Goal: Transaction & Acquisition: Purchase product/service

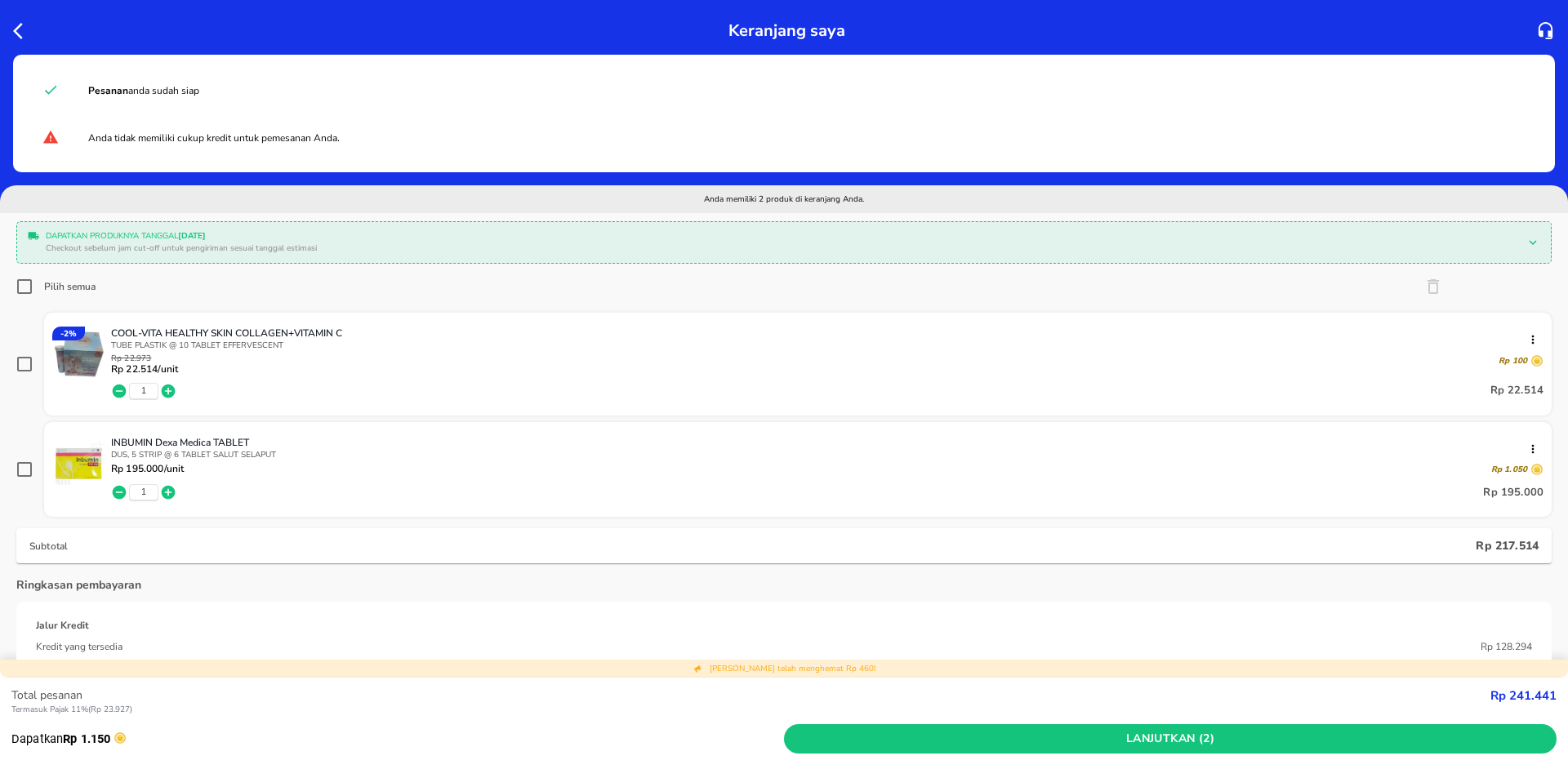
click at [18, 40] on div at bounding box center [24, 30] width 30 height 26
click at [19, 21] on icon "button" at bounding box center [23, 31] width 19 height 19
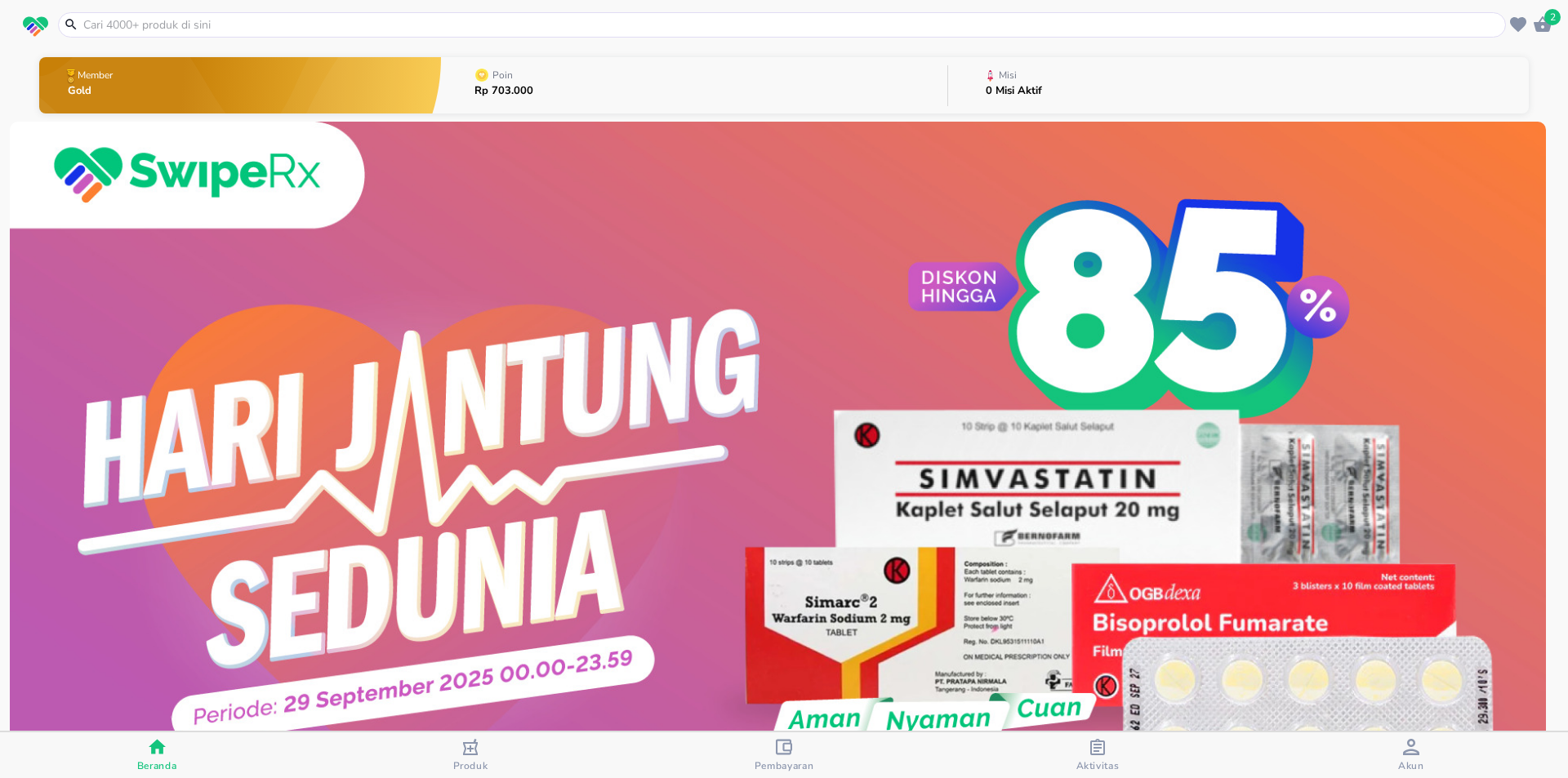
click at [805, 758] on div "Pembayaran" at bounding box center [784, 755] width 60 height 34
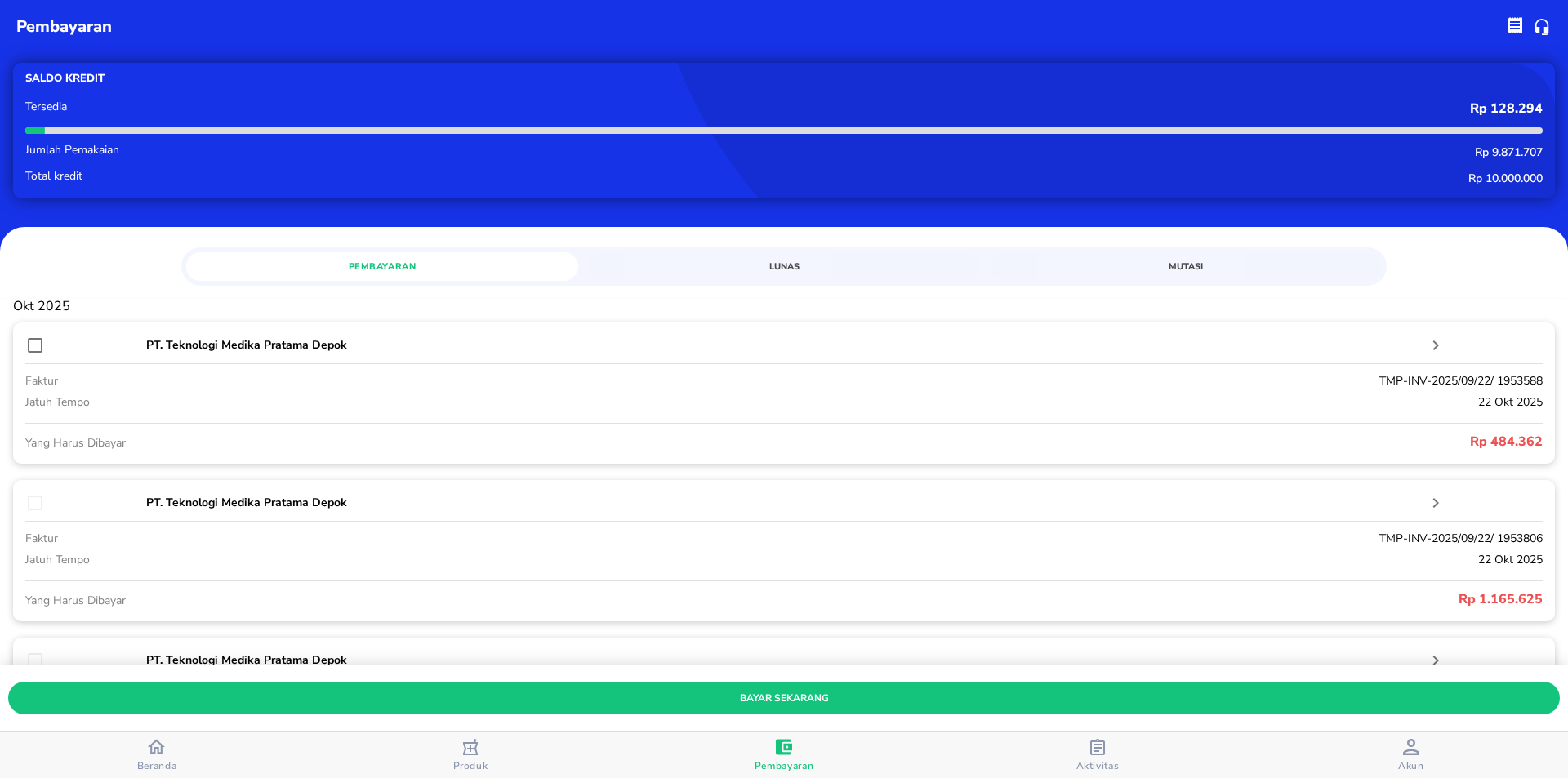
click at [1109, 768] on span "Aktivitas" at bounding box center [1097, 765] width 43 height 13
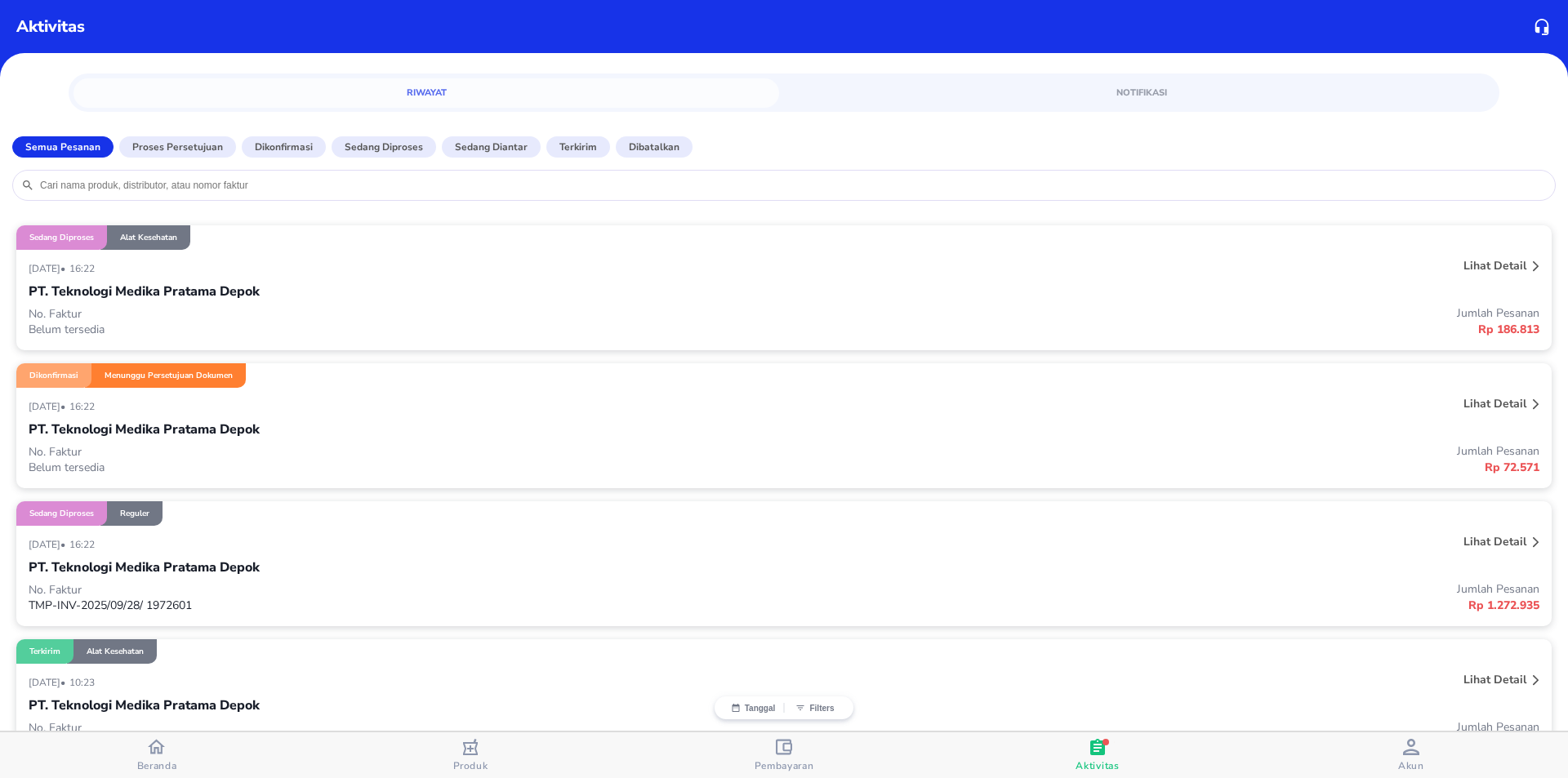
click at [1508, 272] on p "Lihat detail" at bounding box center [1494, 266] width 63 height 15
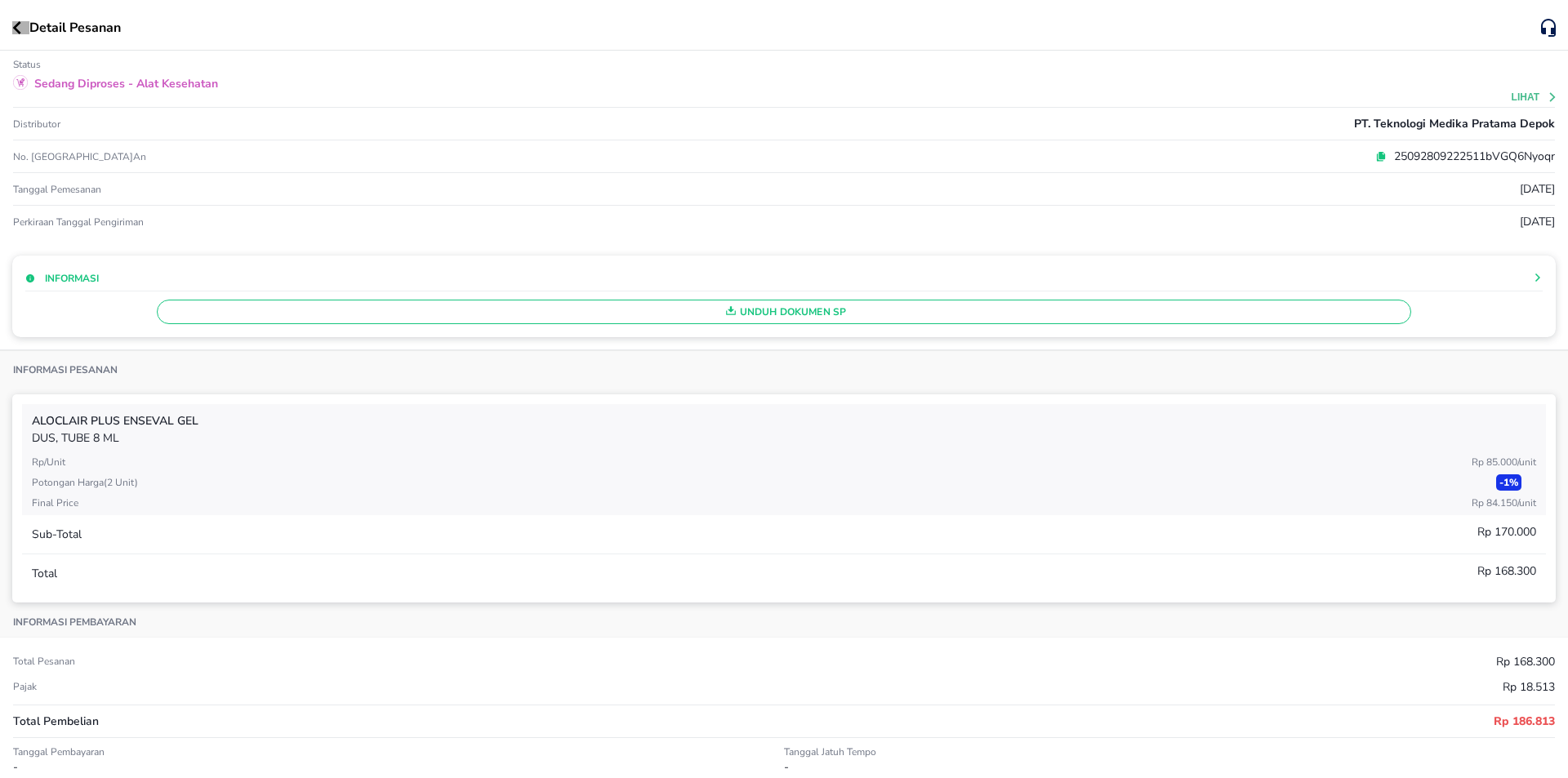
click at [27, 23] on button "button" at bounding box center [21, 28] width 17 height 13
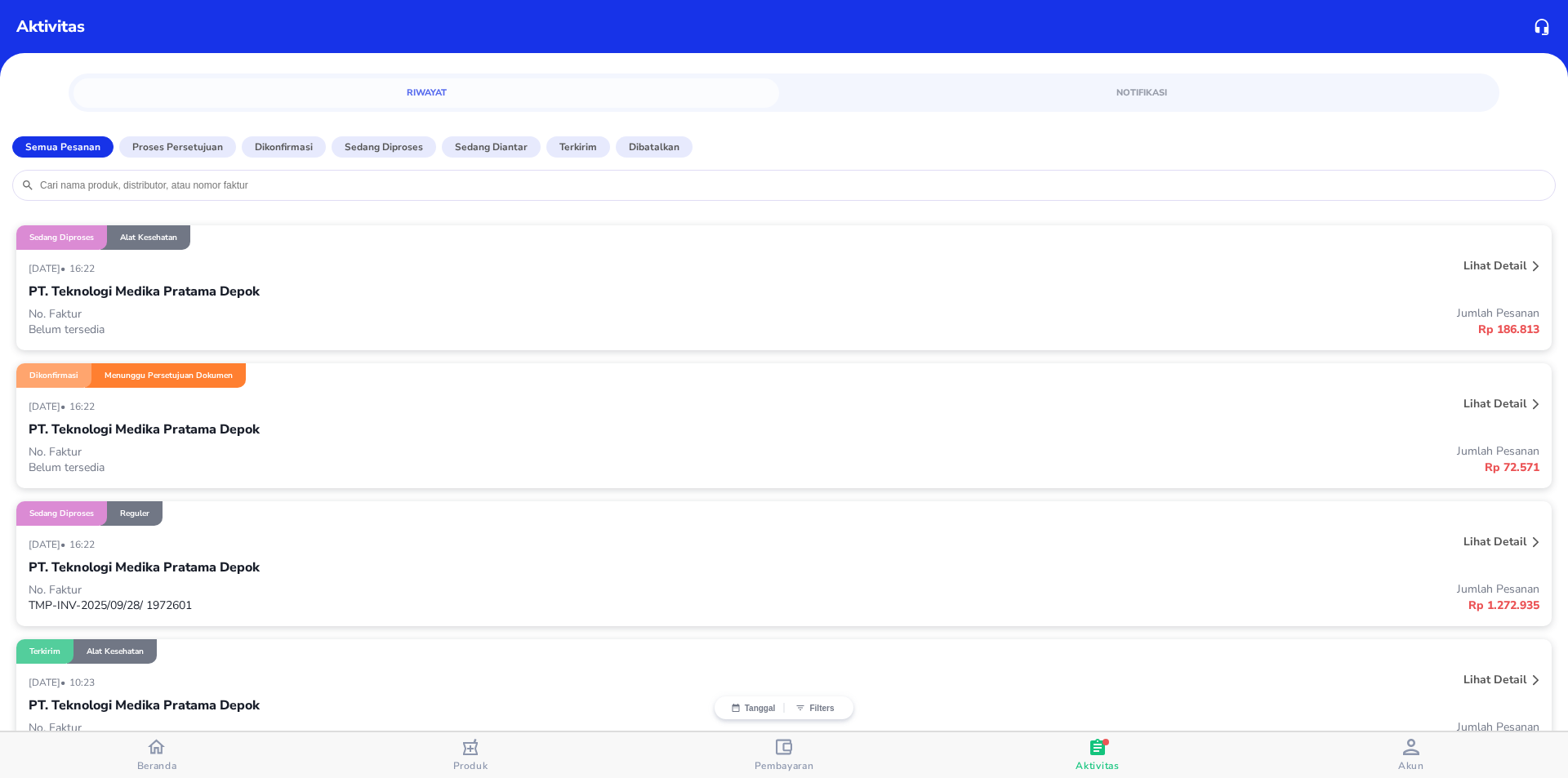
click at [152, 738] on button "Beranda" at bounding box center [157, 754] width 314 height 45
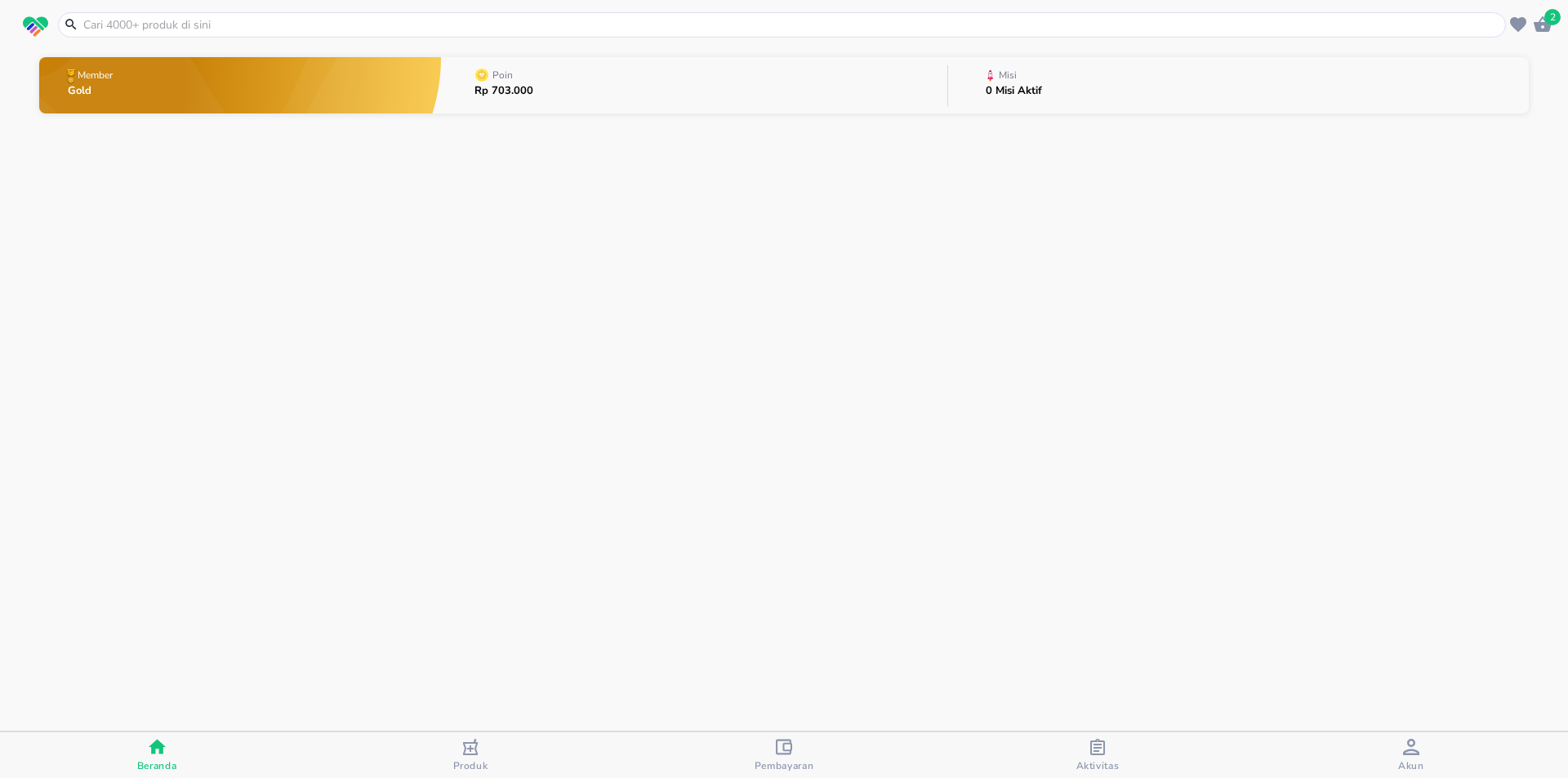
click at [193, 8] on header "2" at bounding box center [784, 24] width 1568 height 49
click at [193, 19] on input "text" at bounding box center [792, 25] width 1420 height 17
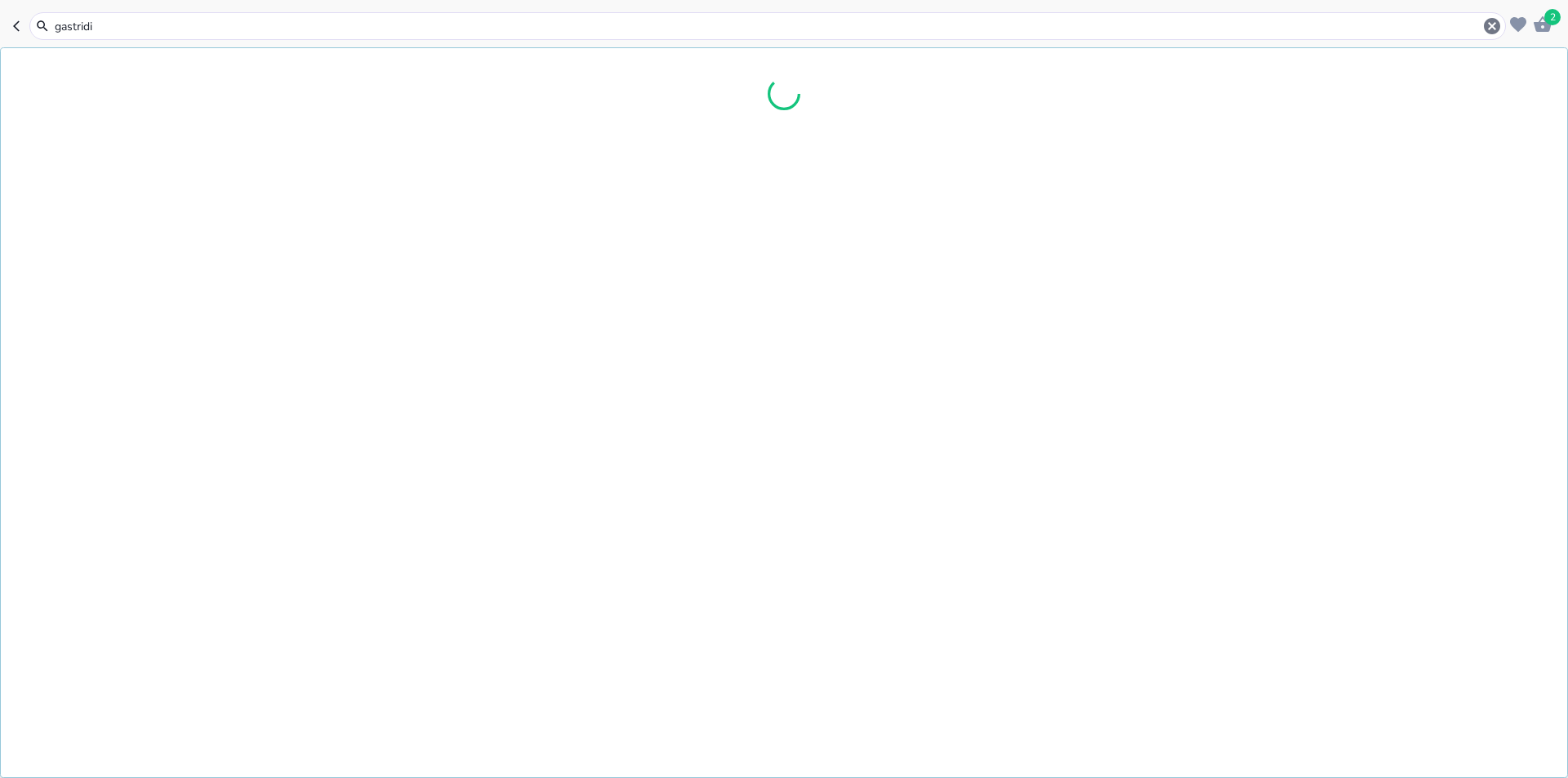
type input "gastridin"
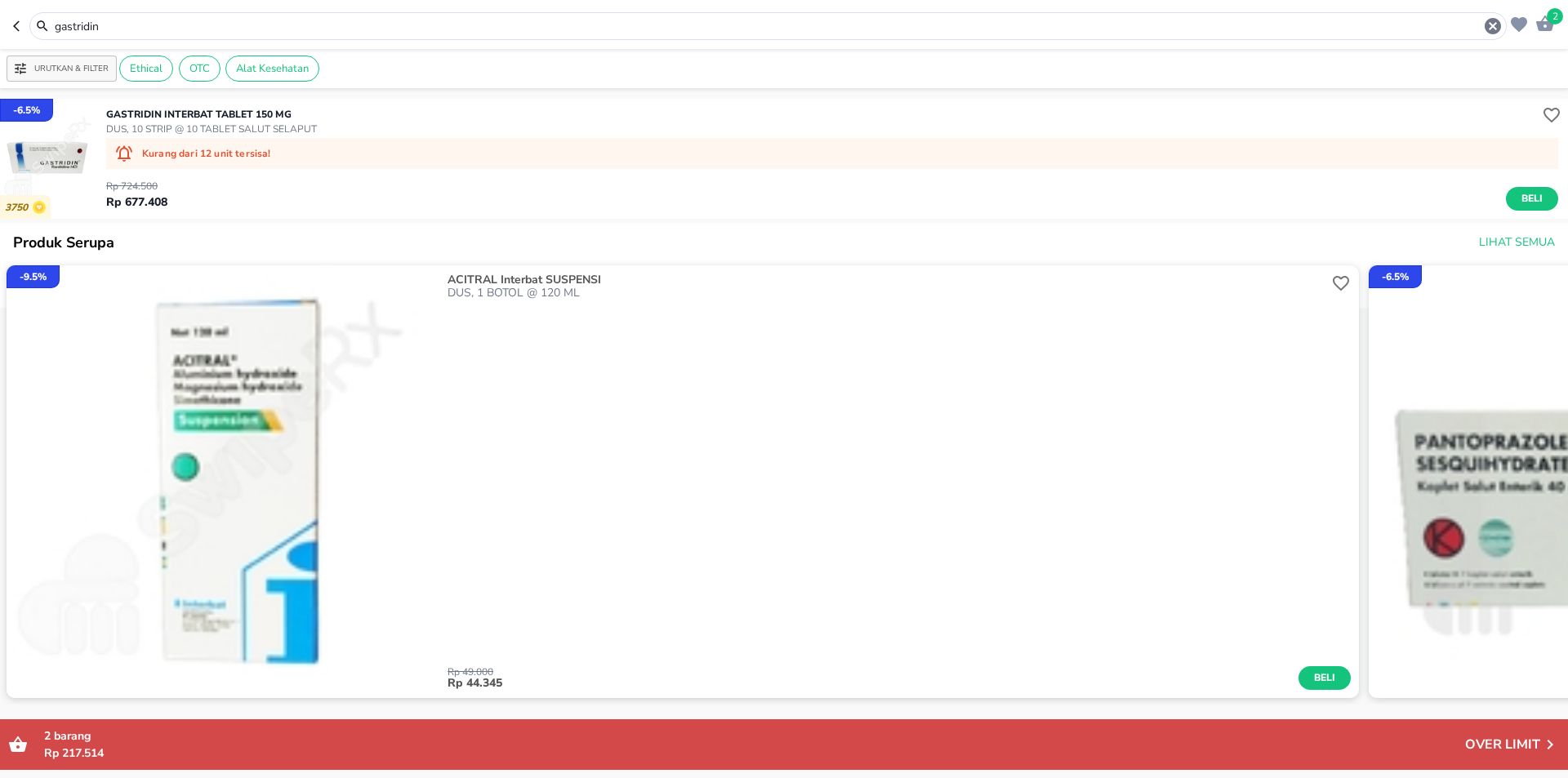
click at [77, 160] on img "button" at bounding box center [47, 158] width 95 height 95
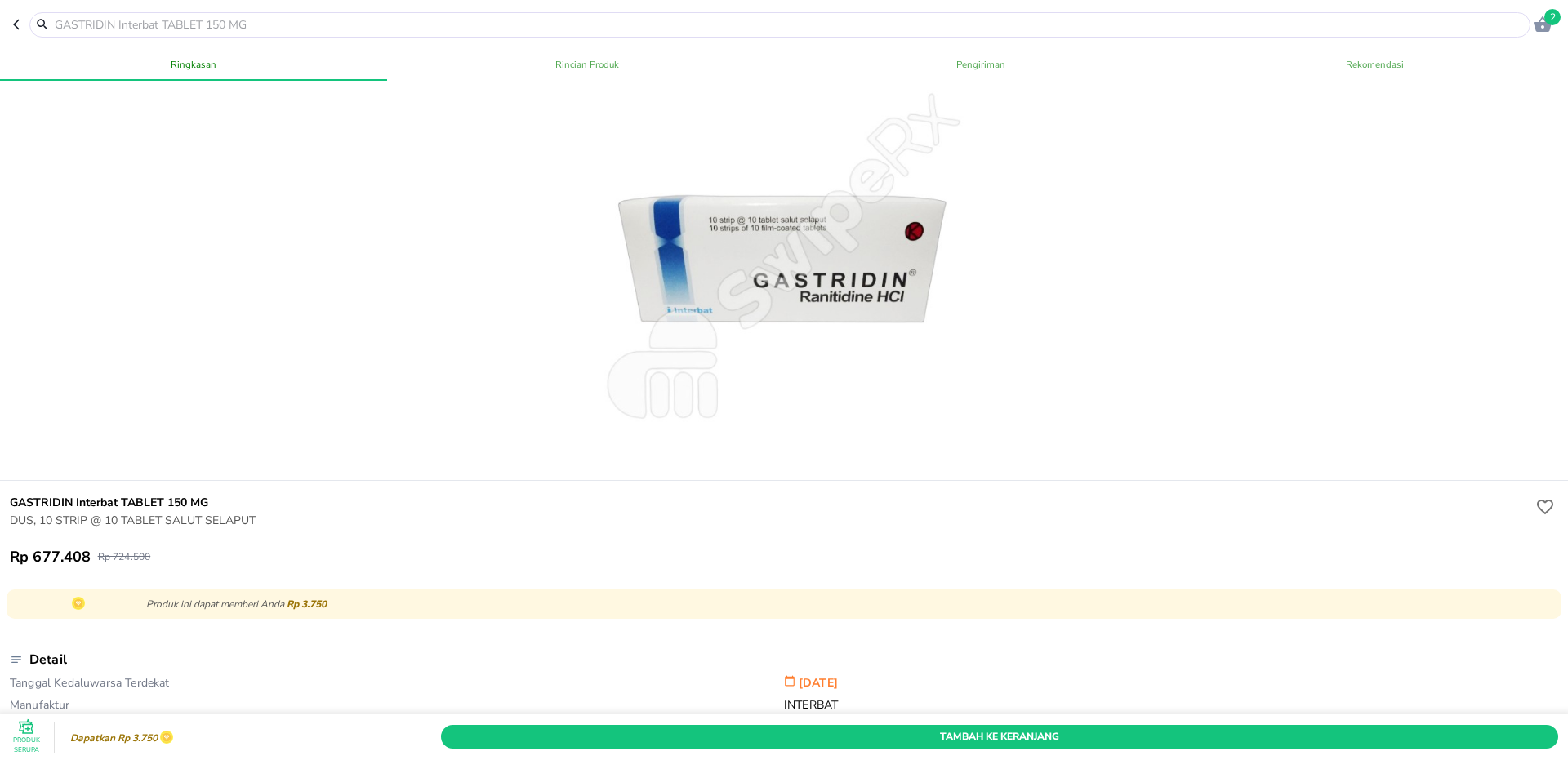
scroll to position [82, 0]
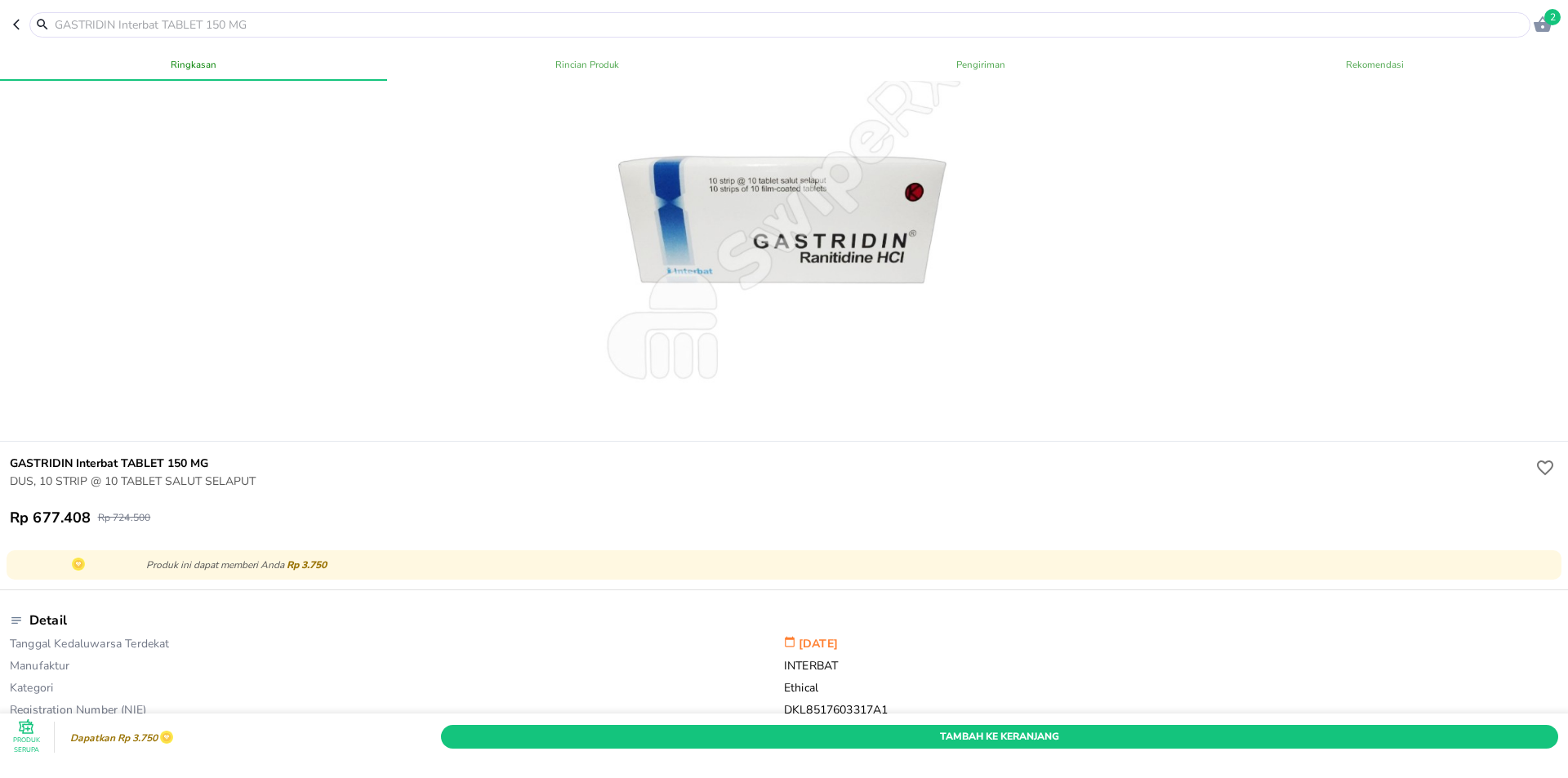
click at [391, 9] on header "2" at bounding box center [784, 24] width 1568 height 49
click at [391, 19] on input "text" at bounding box center [789, 25] width 1473 height 17
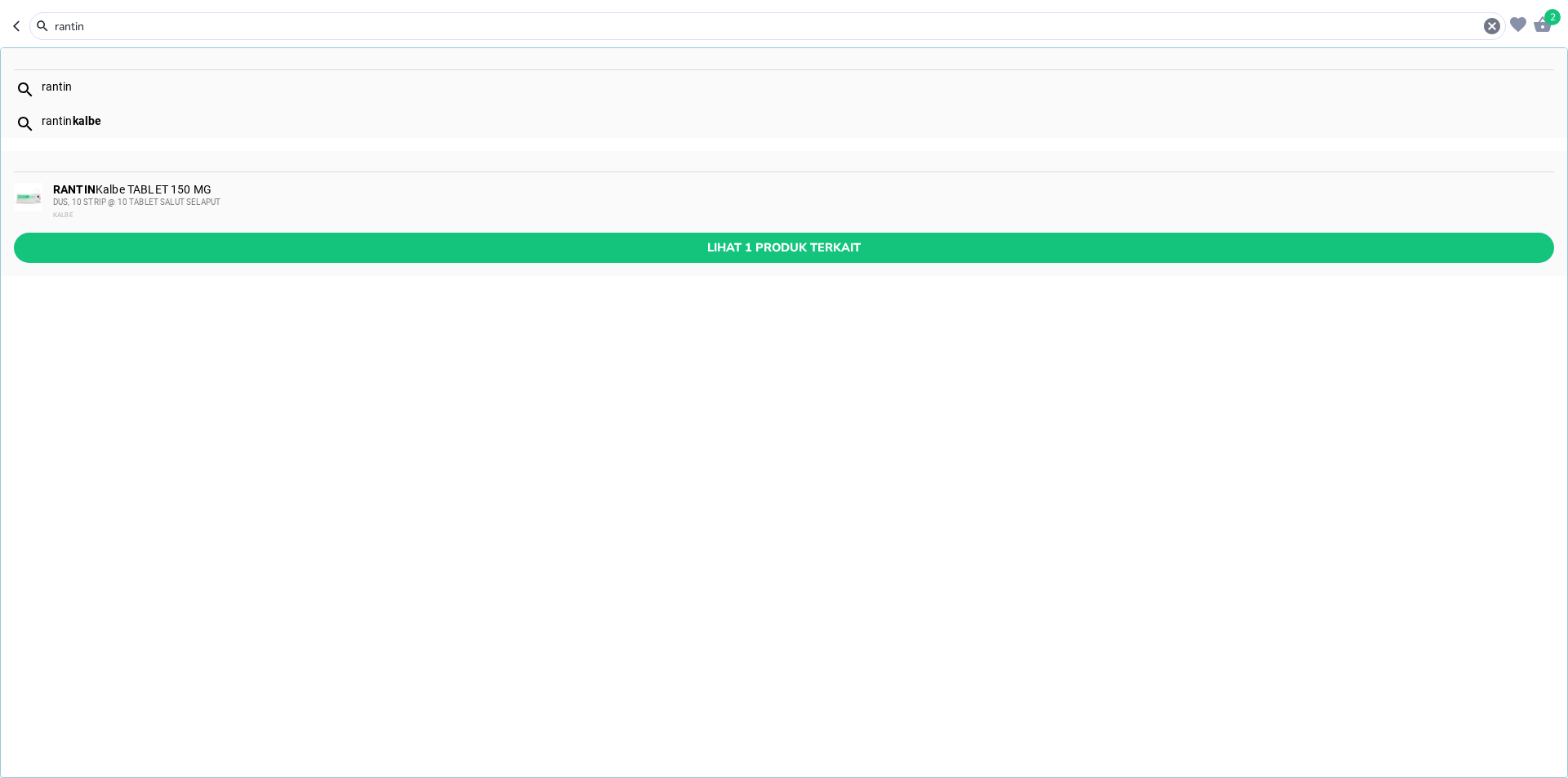
type input "rantin"
click at [196, 180] on div "RANTIN Kalbe TABLET 150 MG DUS, 10 STRIP @ 10 TABLET SALUT SELAPUT KALBE" at bounding box center [784, 202] width 1566 height 61
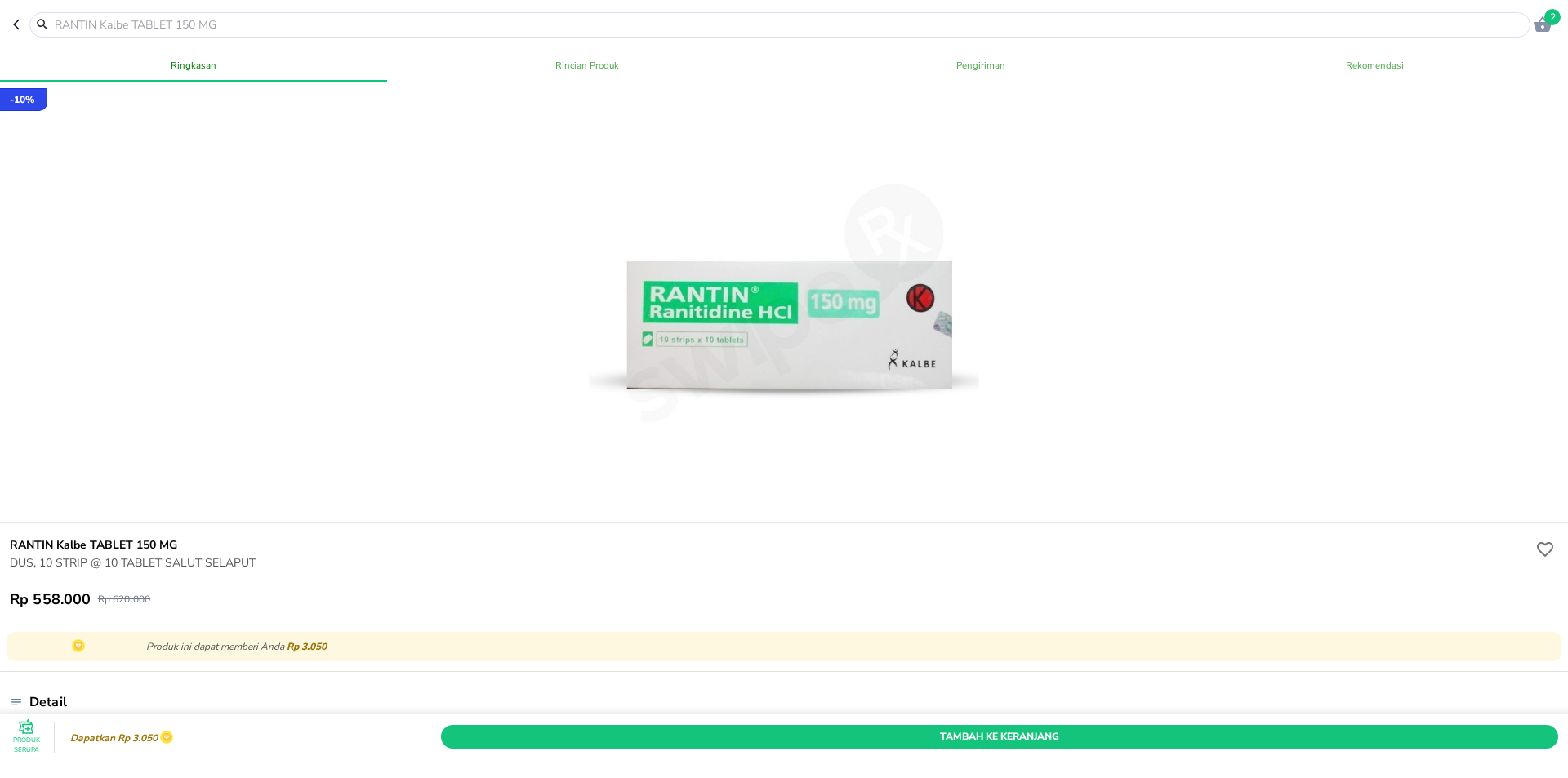
click at [375, 25] on input "text" at bounding box center [789, 25] width 1473 height 17
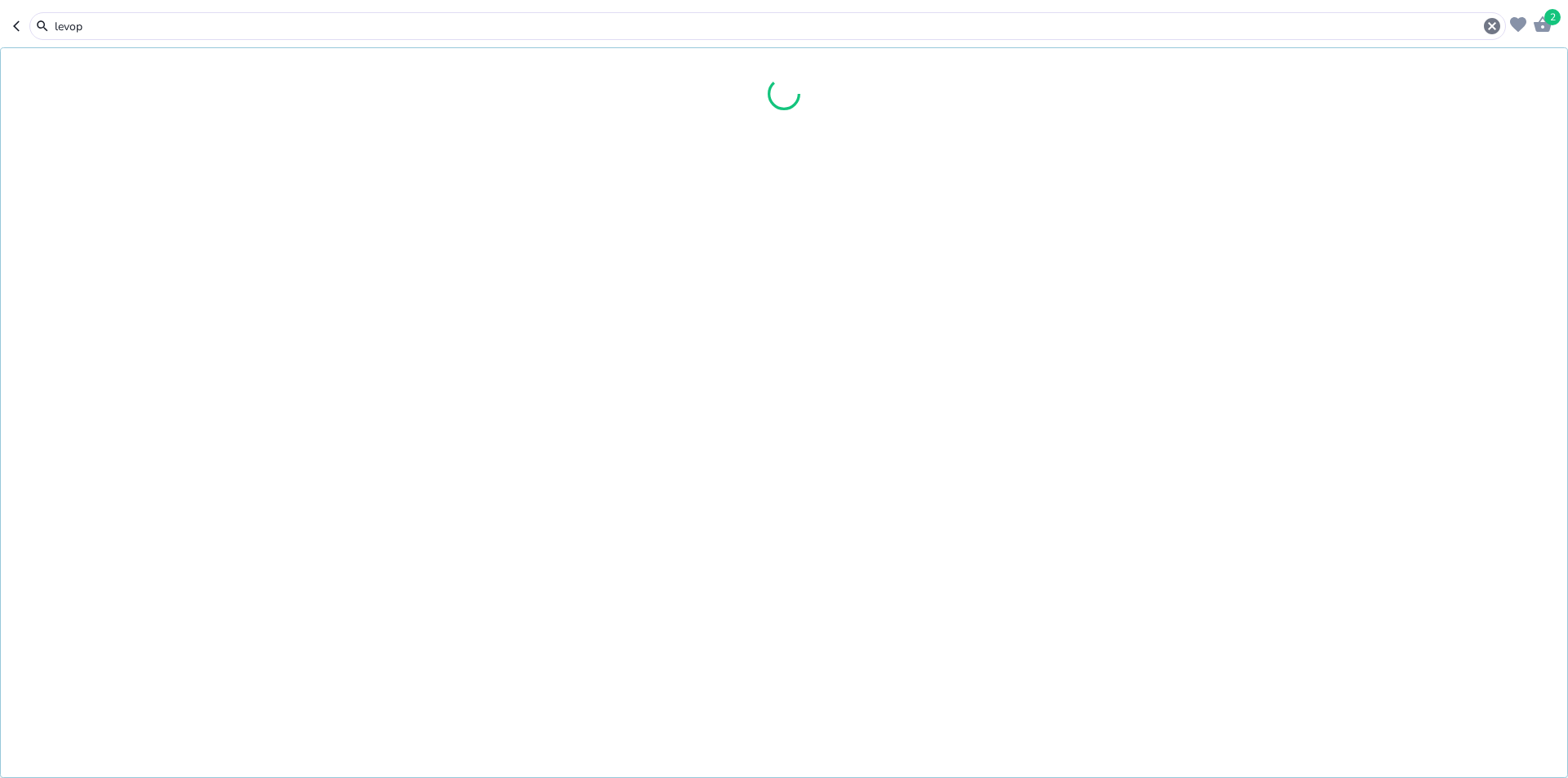
type input "[MEDICAL_DATA]"
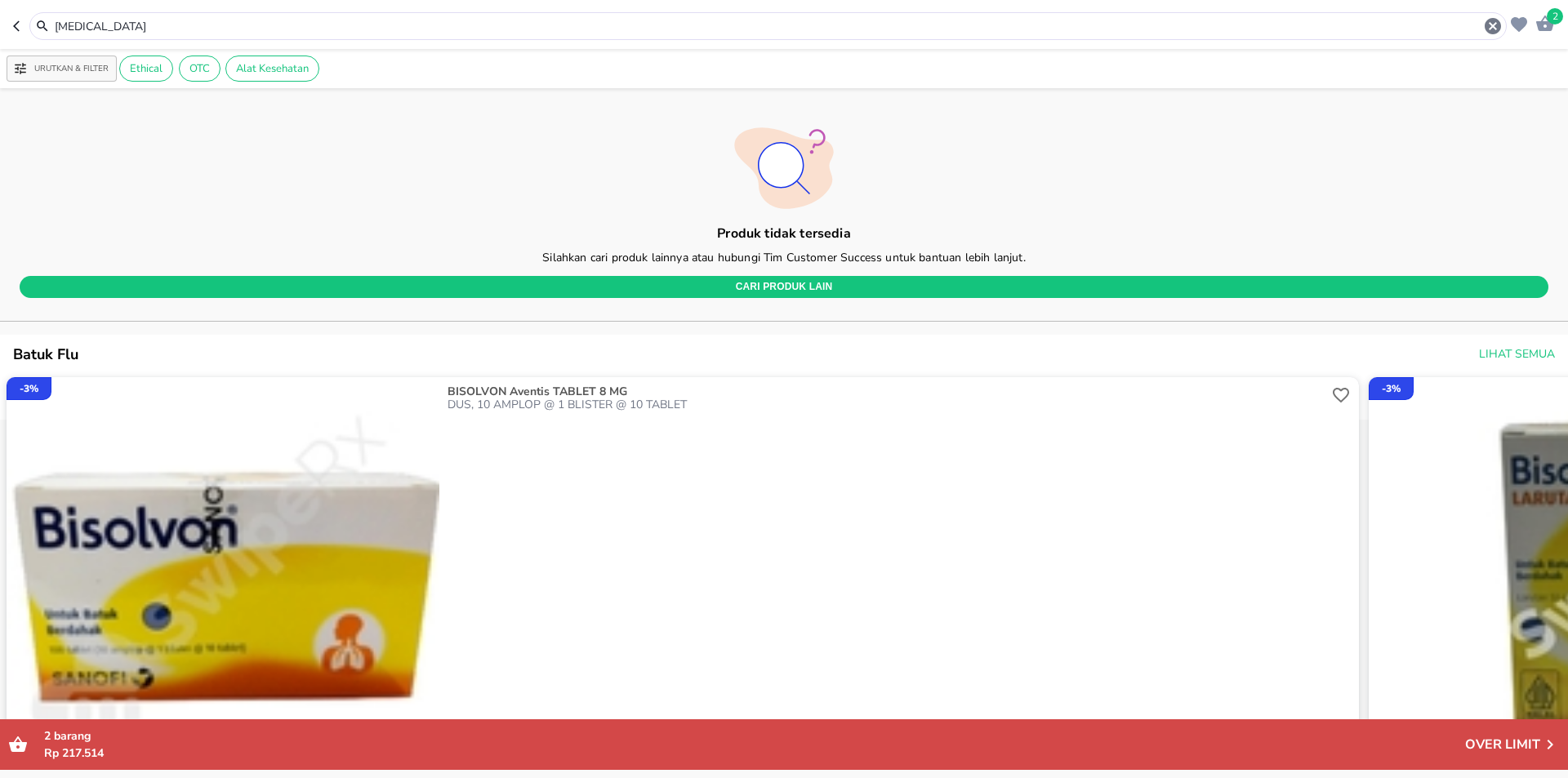
drag, startPoint x: 239, startPoint y: 23, endPoint x: 0, endPoint y: 30, distance: 239.1
click at [0, 30] on header "2 [MEDICAL_DATA]" at bounding box center [784, 24] width 1568 height 49
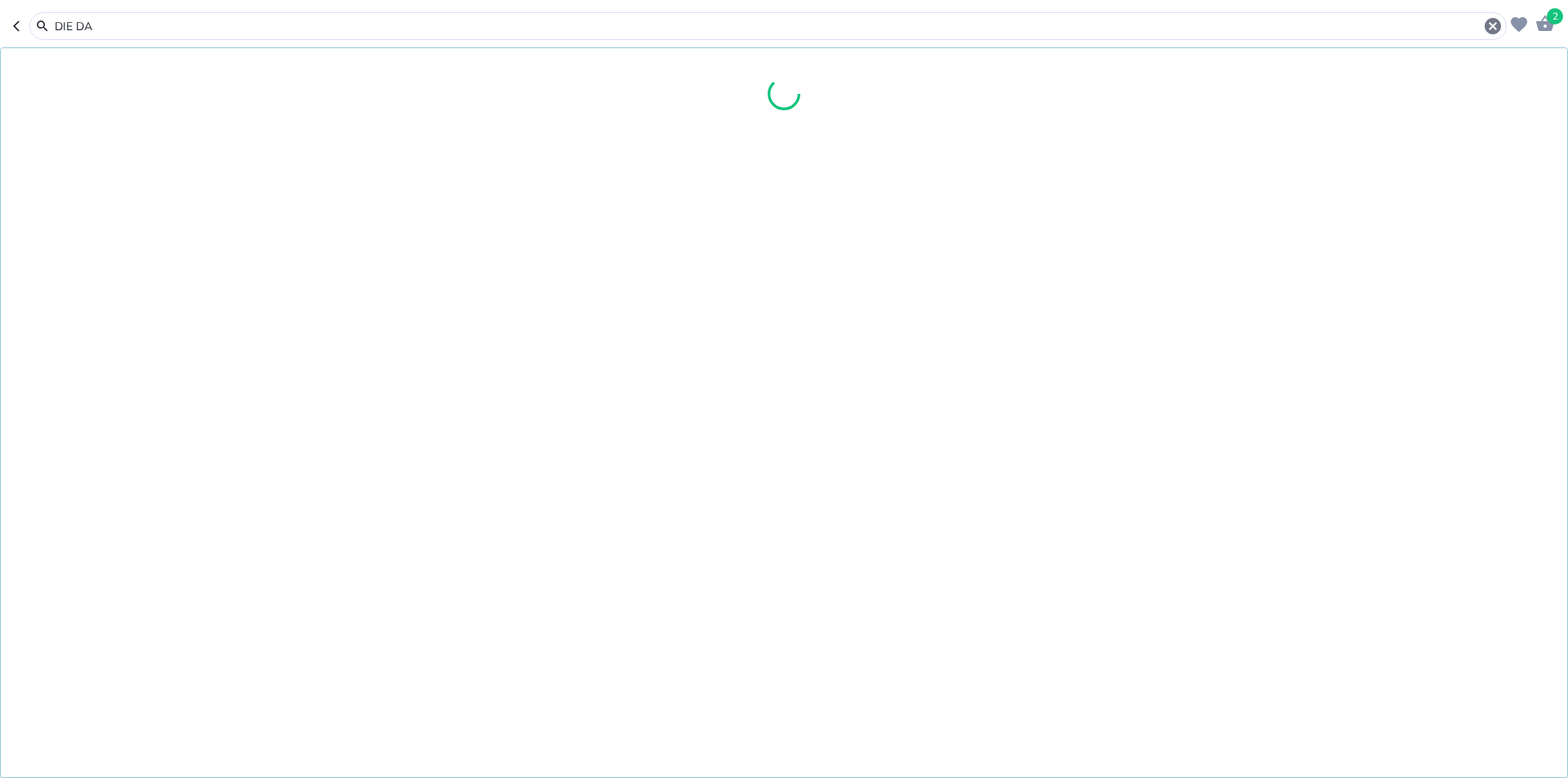
type input "DIE DA"
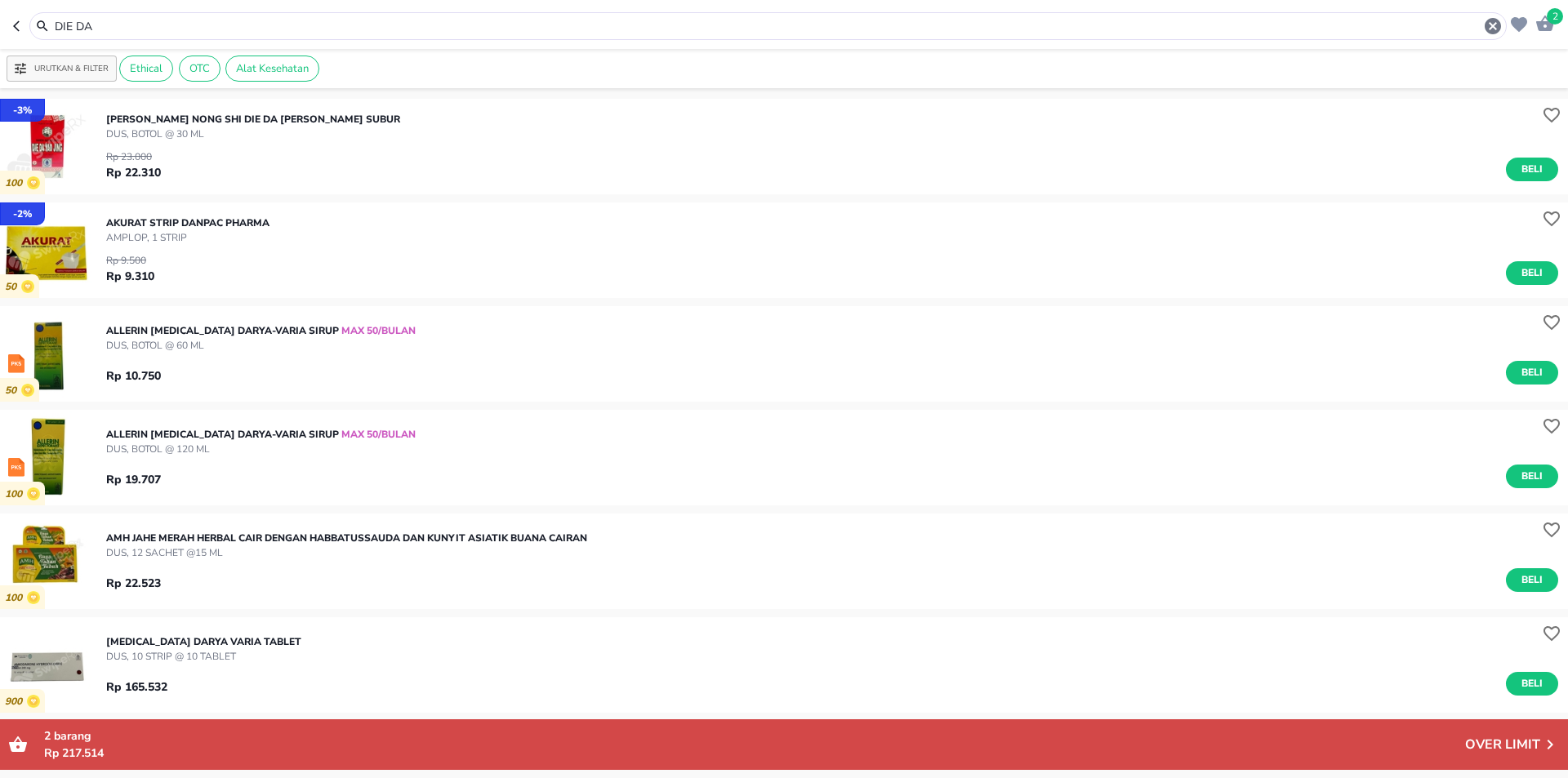
drag, startPoint x: 91, startPoint y: 13, endPoint x: 94, endPoint y: 30, distance: 17.3
click at [91, 13] on div "DIE DA" at bounding box center [769, 26] width 1477 height 28
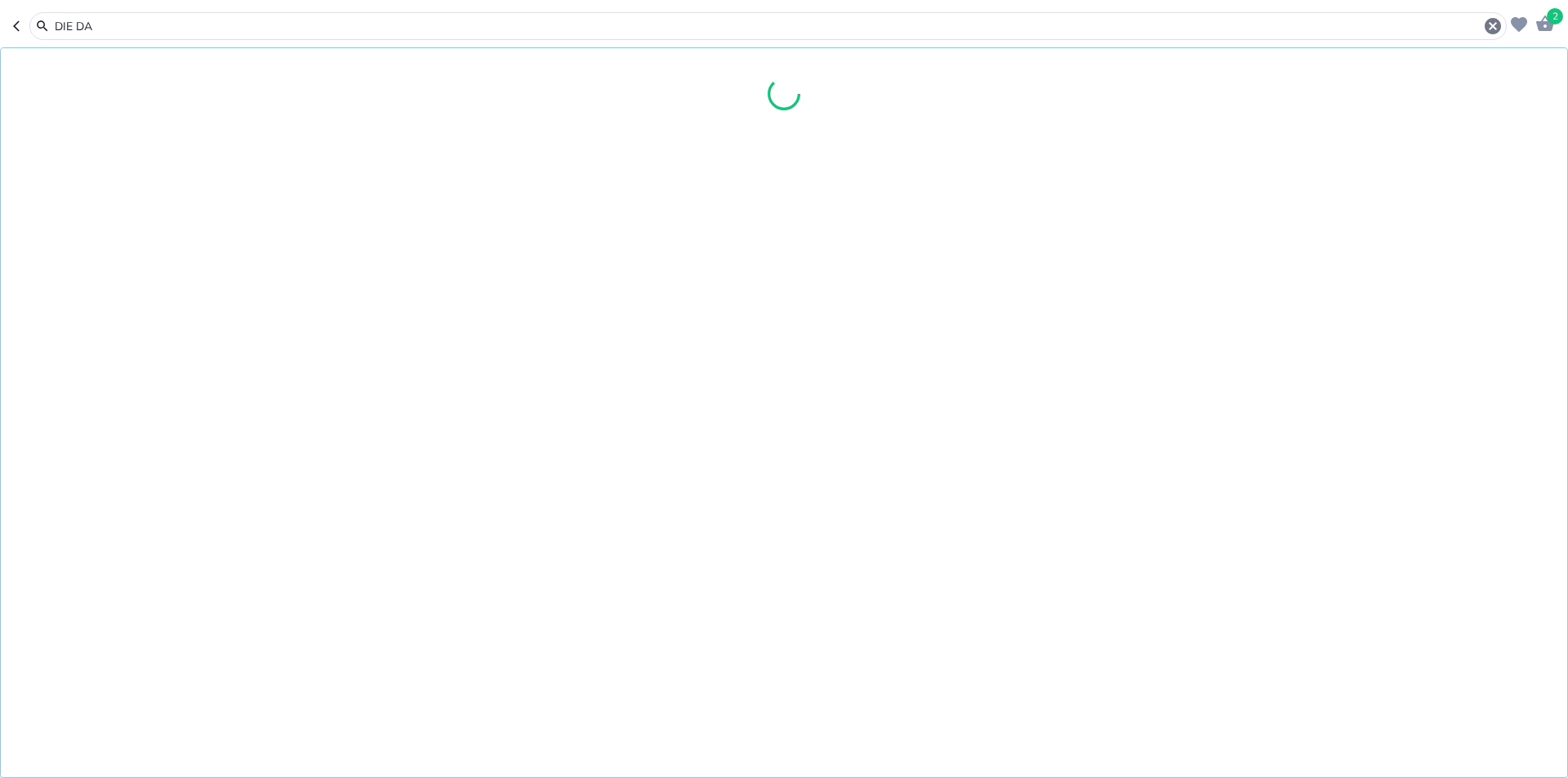
click at [95, 35] on input "DIE DA" at bounding box center [768, 27] width 1429 height 17
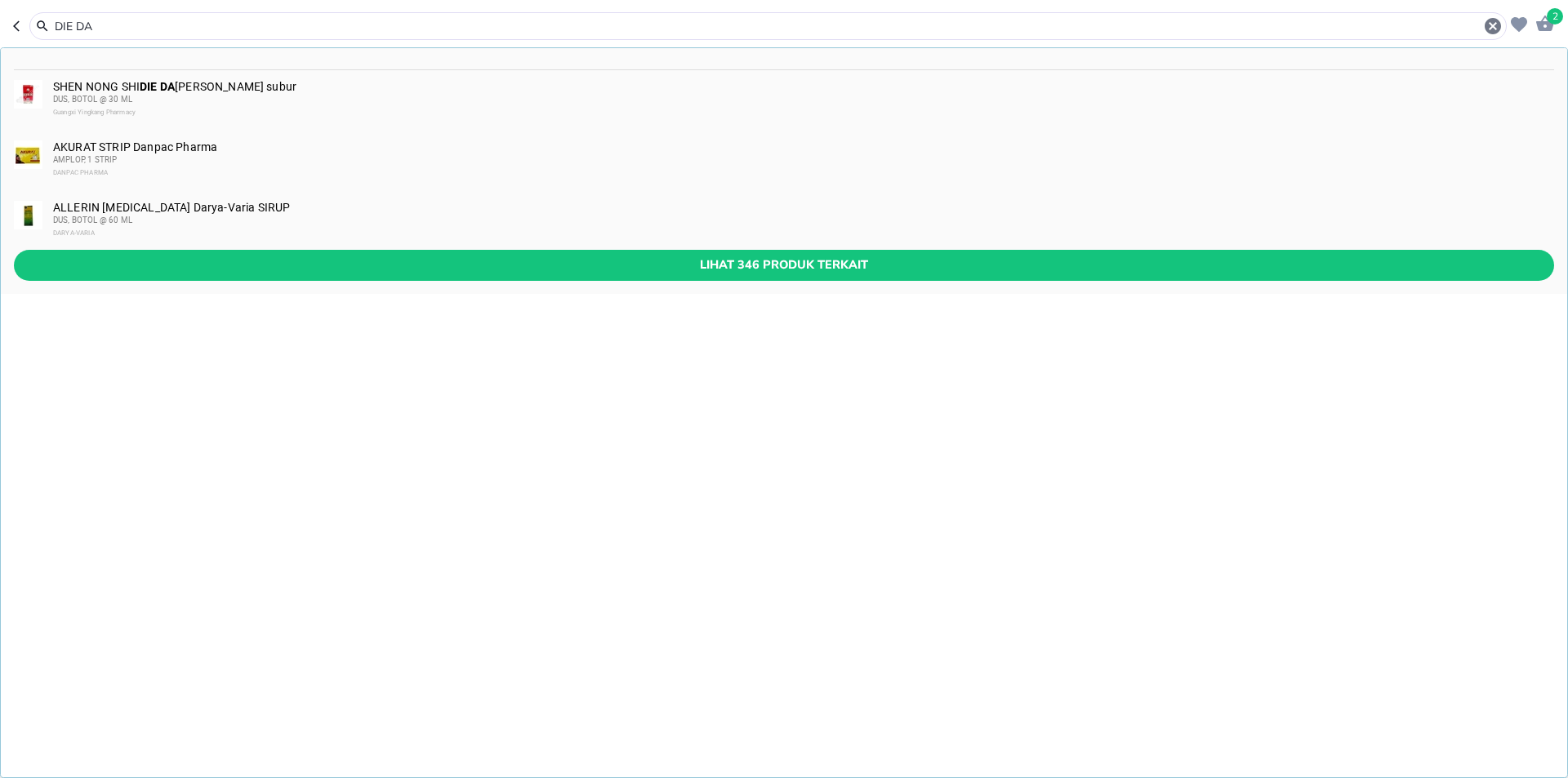
click at [251, 88] on div "[PERSON_NAME] NONG SHI DIE DA [PERSON_NAME] subur DUS, BOTOL @ 30 ML Guangxi Yi…" at bounding box center [802, 99] width 1500 height 39
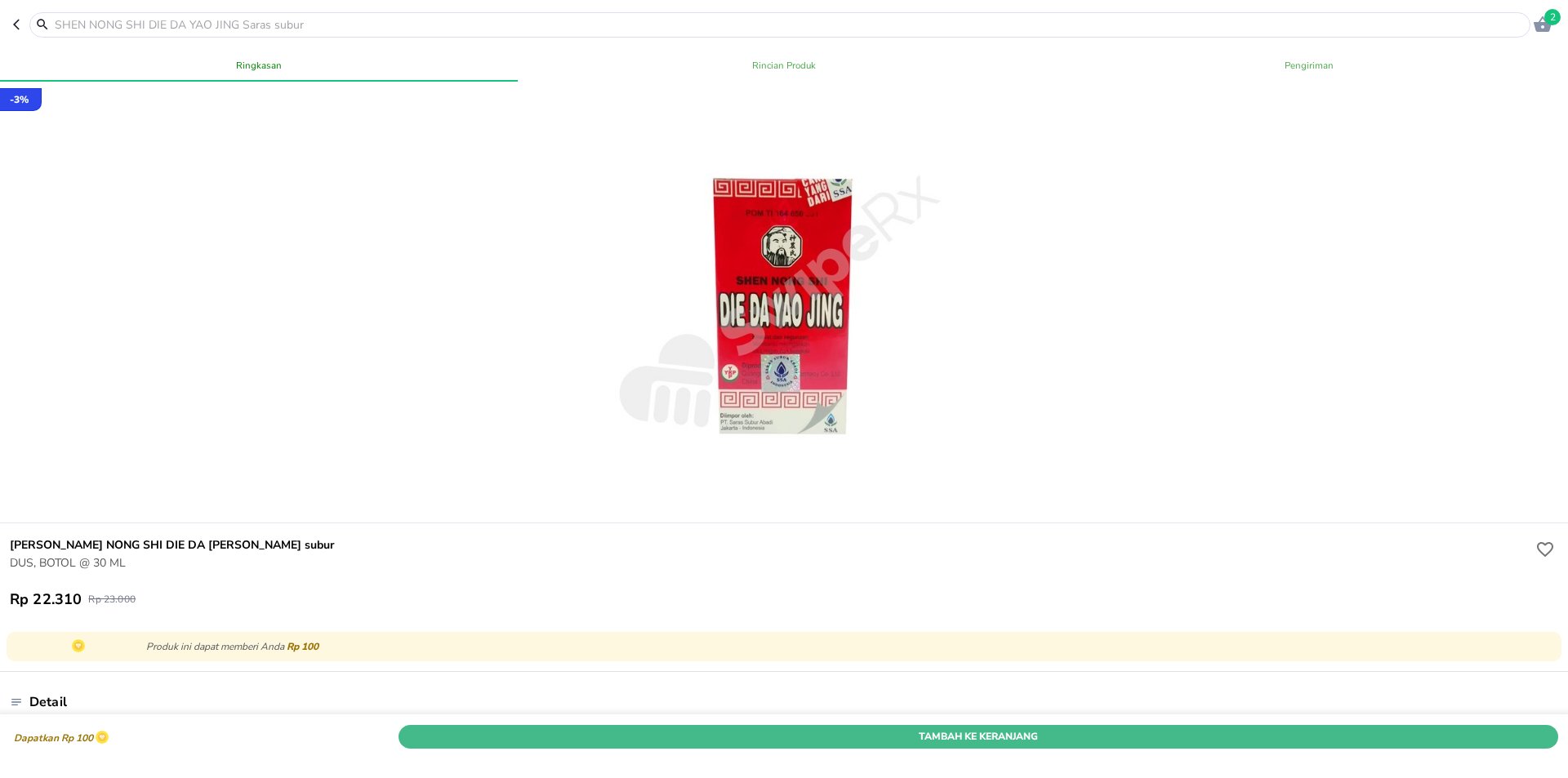
click at [1167, 728] on span "Tambah Ke Keranjang" at bounding box center [978, 737] width 1135 height 17
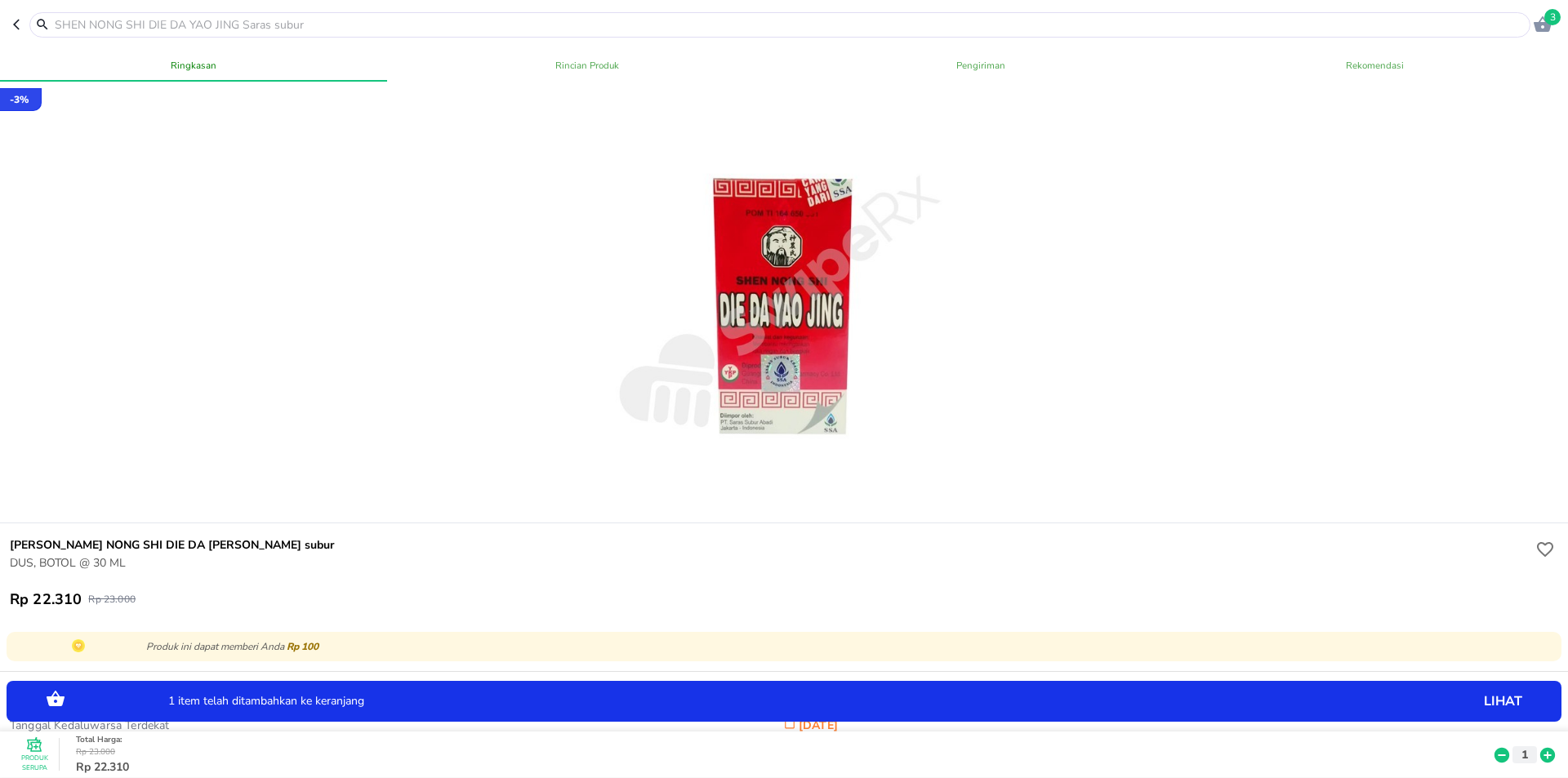
click at [1541, 748] on icon at bounding box center [1547, 755] width 14 height 14
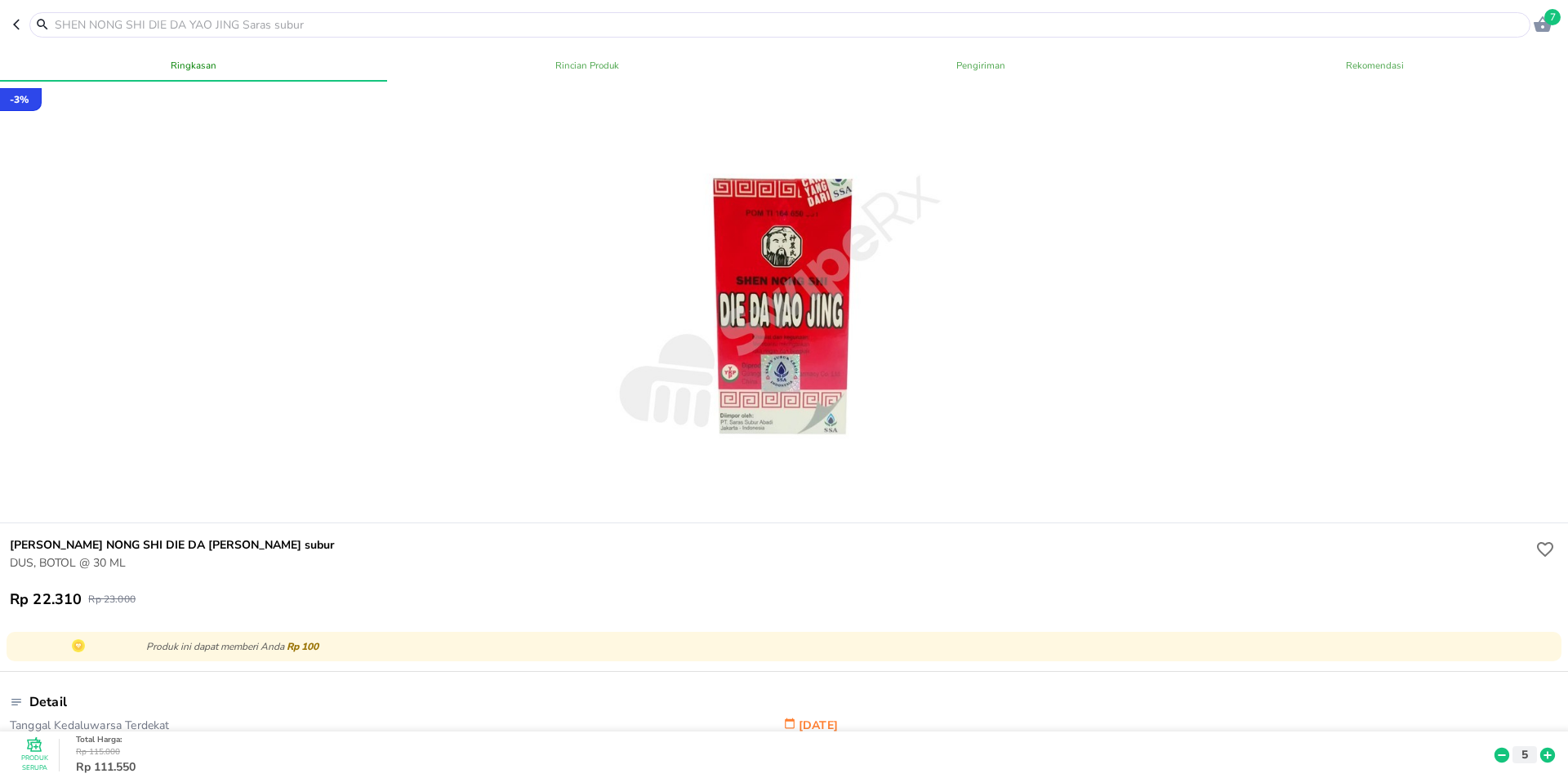
click at [302, 20] on input "text" at bounding box center [789, 25] width 1473 height 17
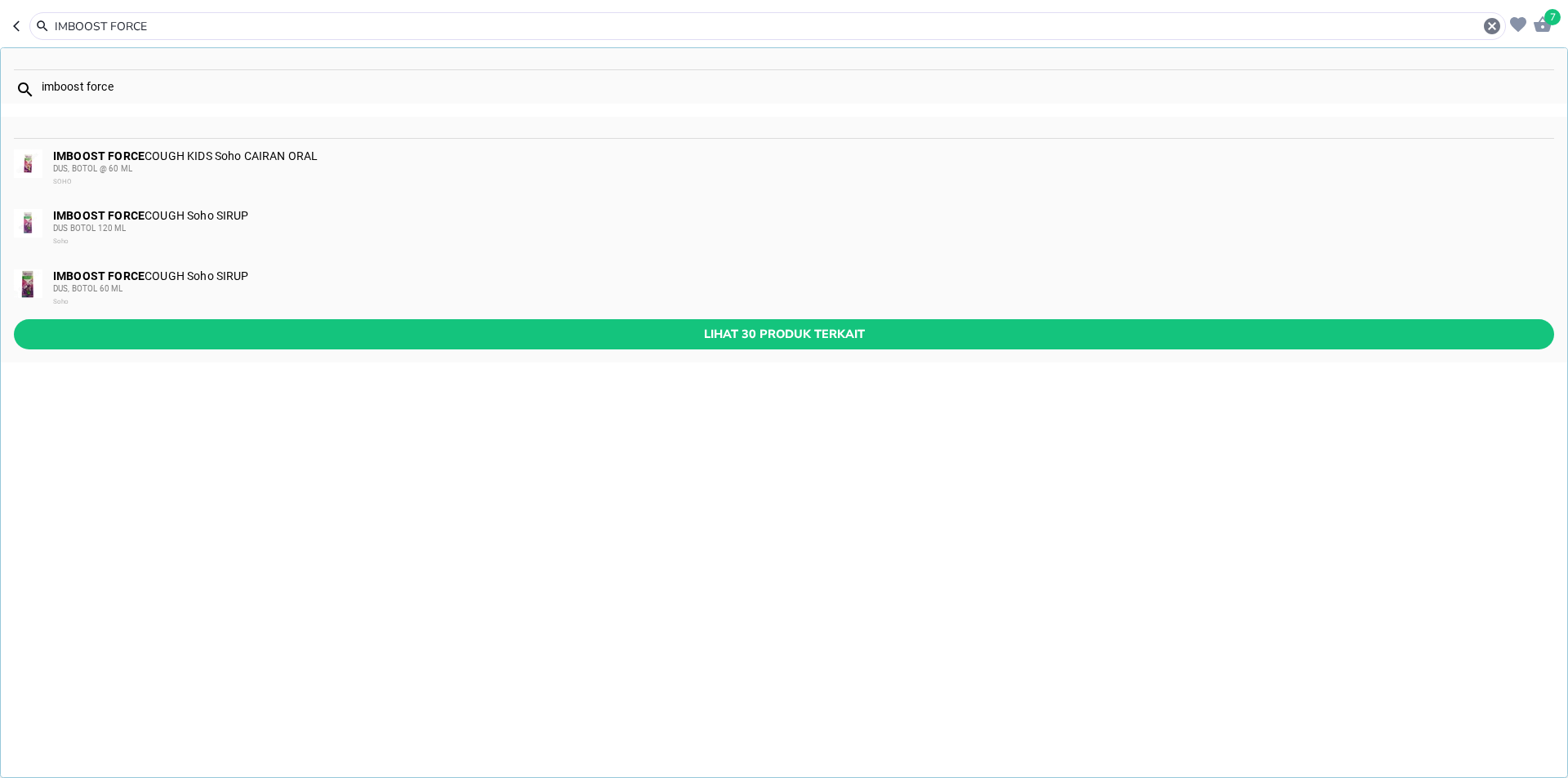
type input "IMBOOST FORCE"
click at [204, 159] on div "IMBOOST FORCE COUGH KIDS Soho CAIRAN ORAL DUS, BOTOL @ 60 ML SOHO" at bounding box center [802, 169] width 1500 height 39
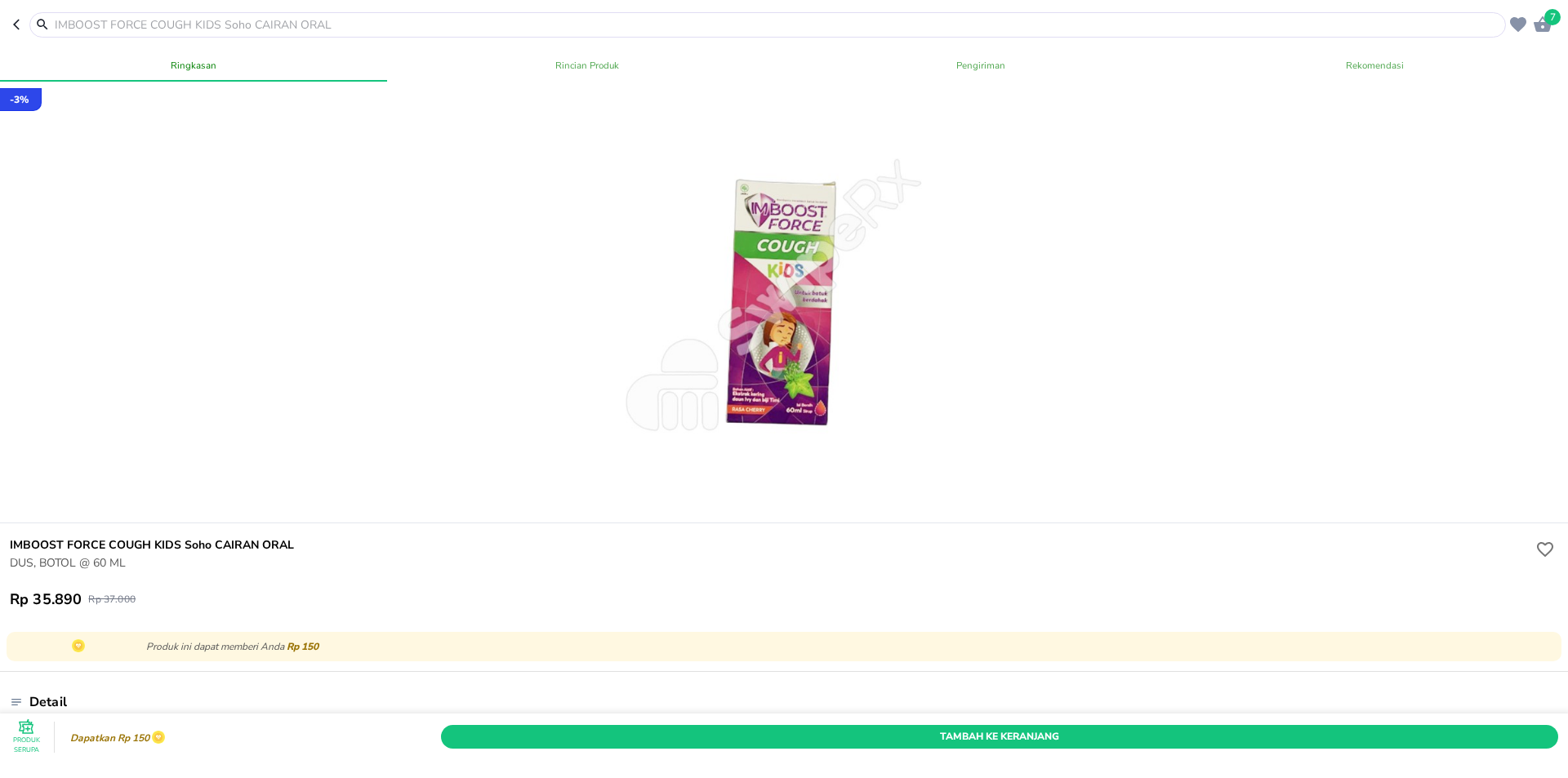
click at [762, 727] on div "Tambah Ke Keranjang" at bounding box center [999, 736] width 1124 height 30
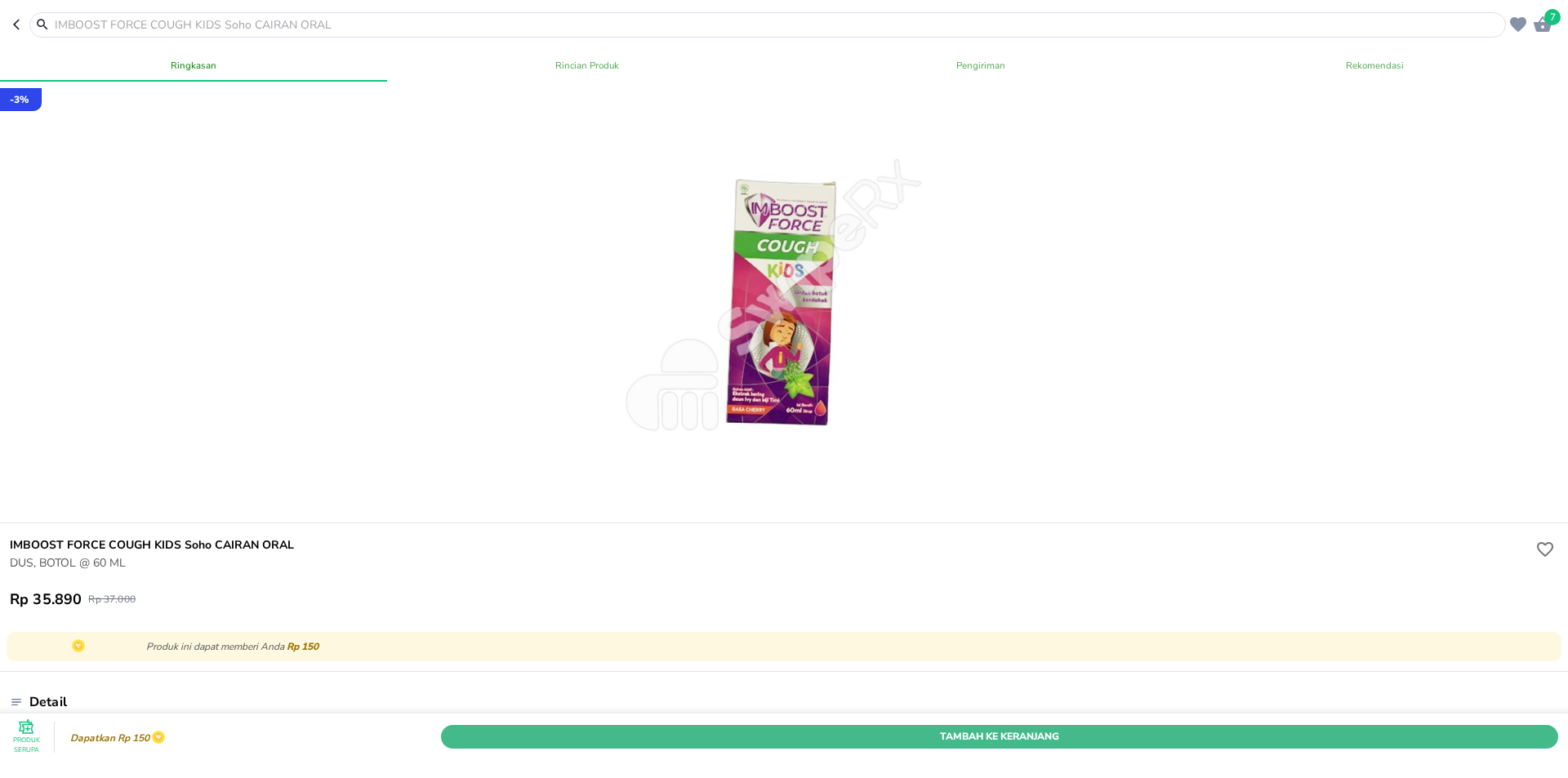
click at [1001, 728] on span "Tambah Ke Keranjang" at bounding box center [1000, 737] width 1092 height 17
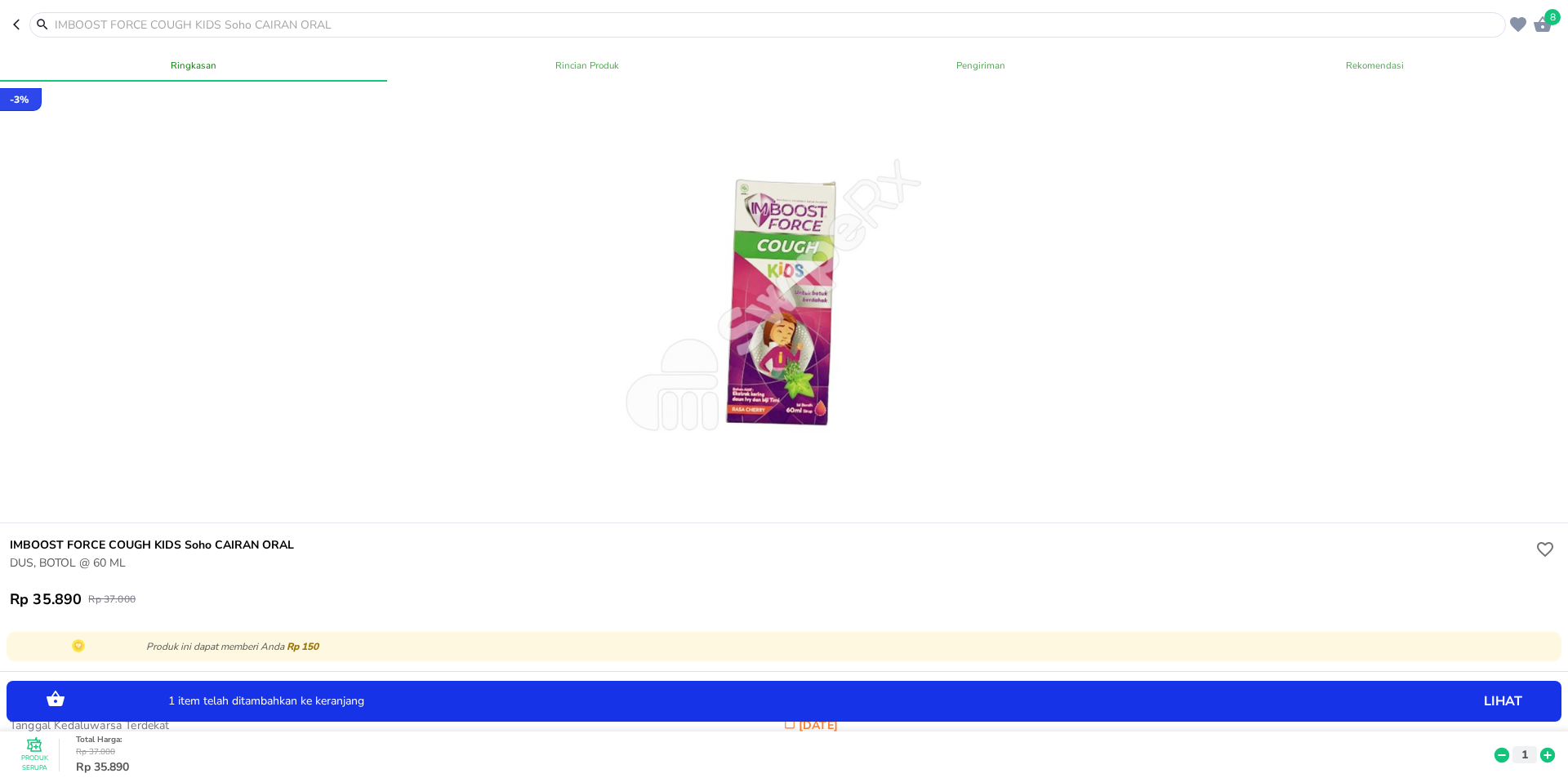
click at [1093, 691] on div "1 item telah ditambahkan ke keranjang lihat" at bounding box center [784, 702] width 1555 height 40
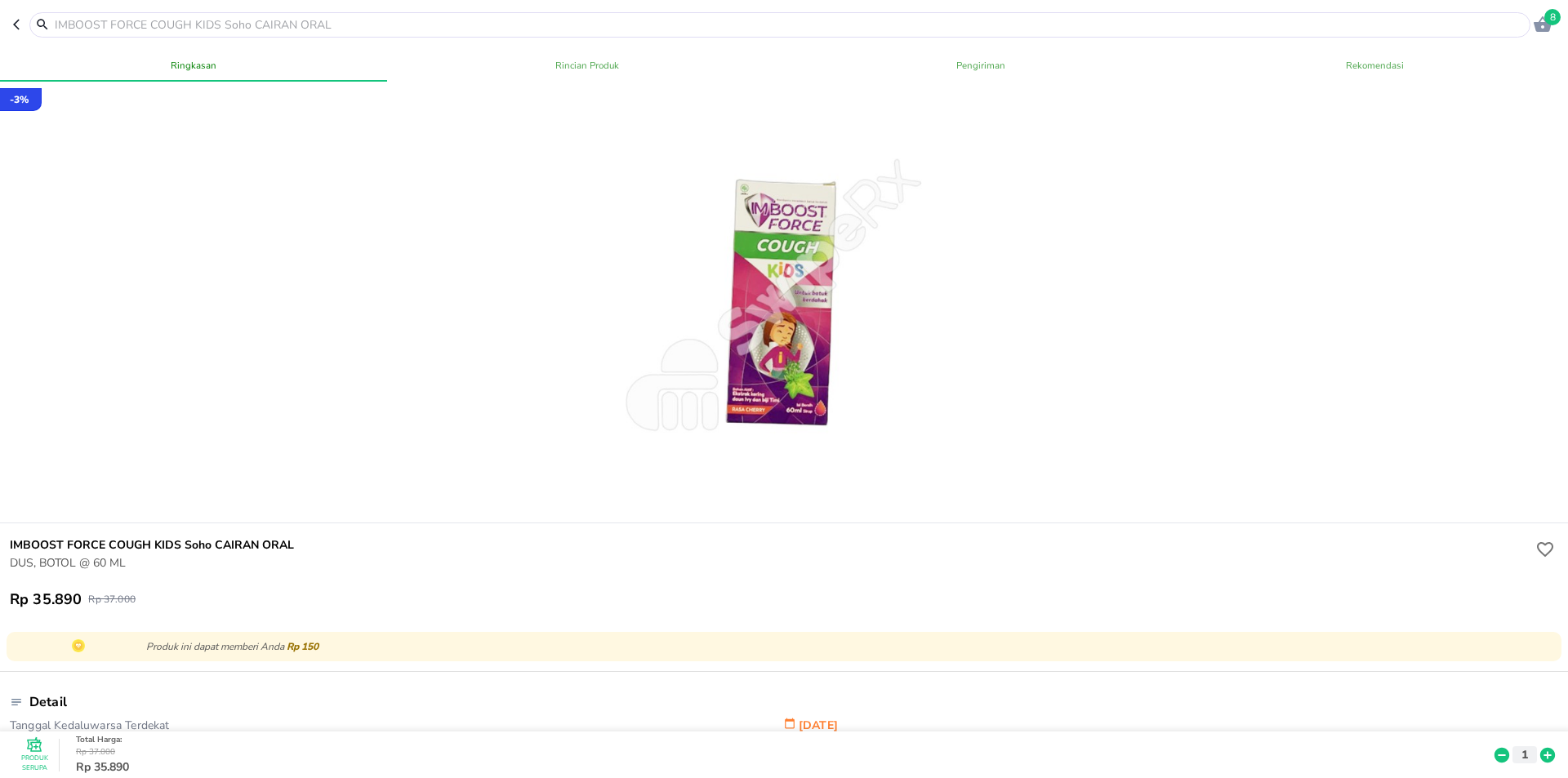
click at [293, 28] on input "text" at bounding box center [789, 25] width 1473 height 17
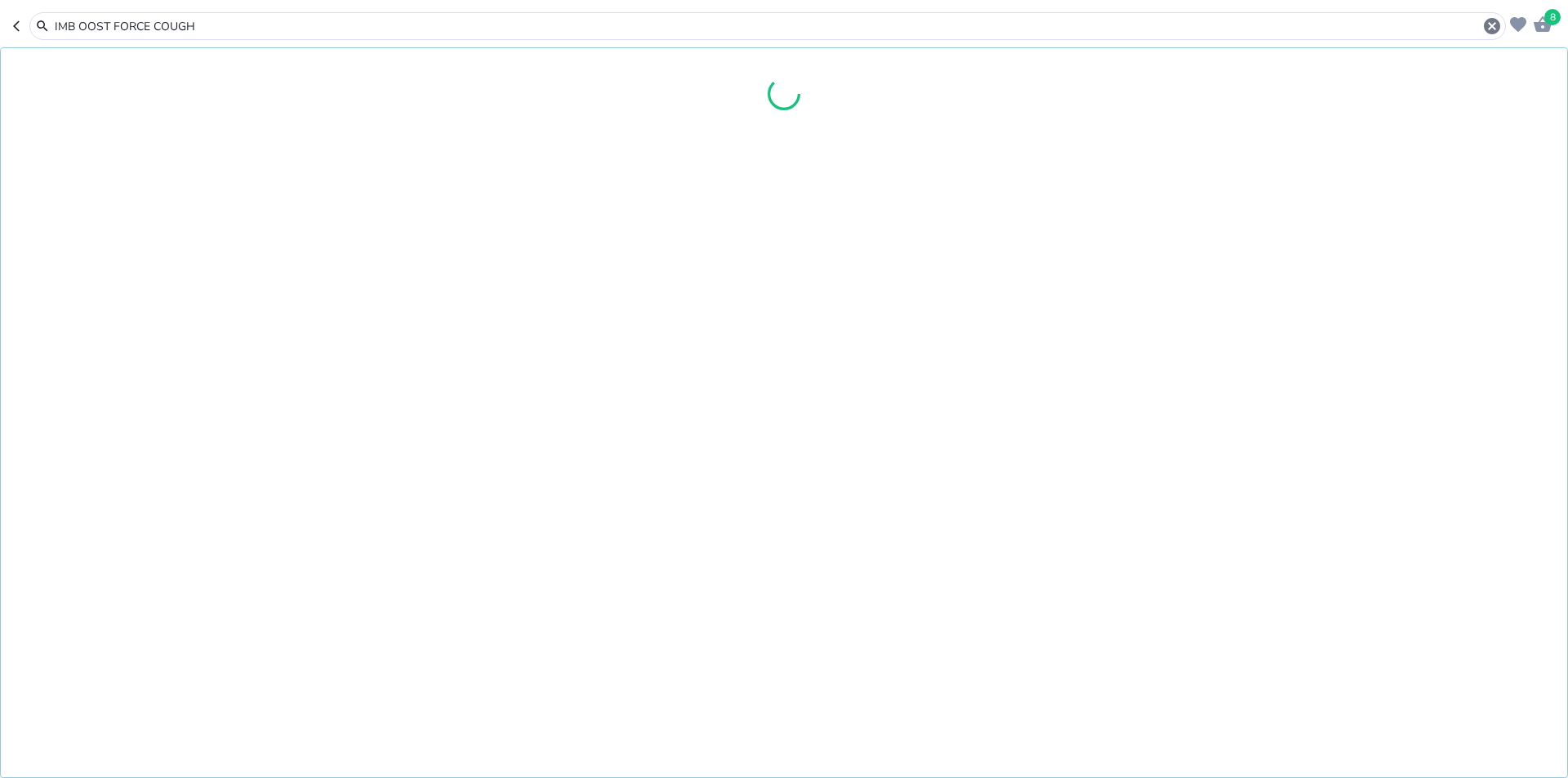
type input "IMB OOST FORCE COUGH\"
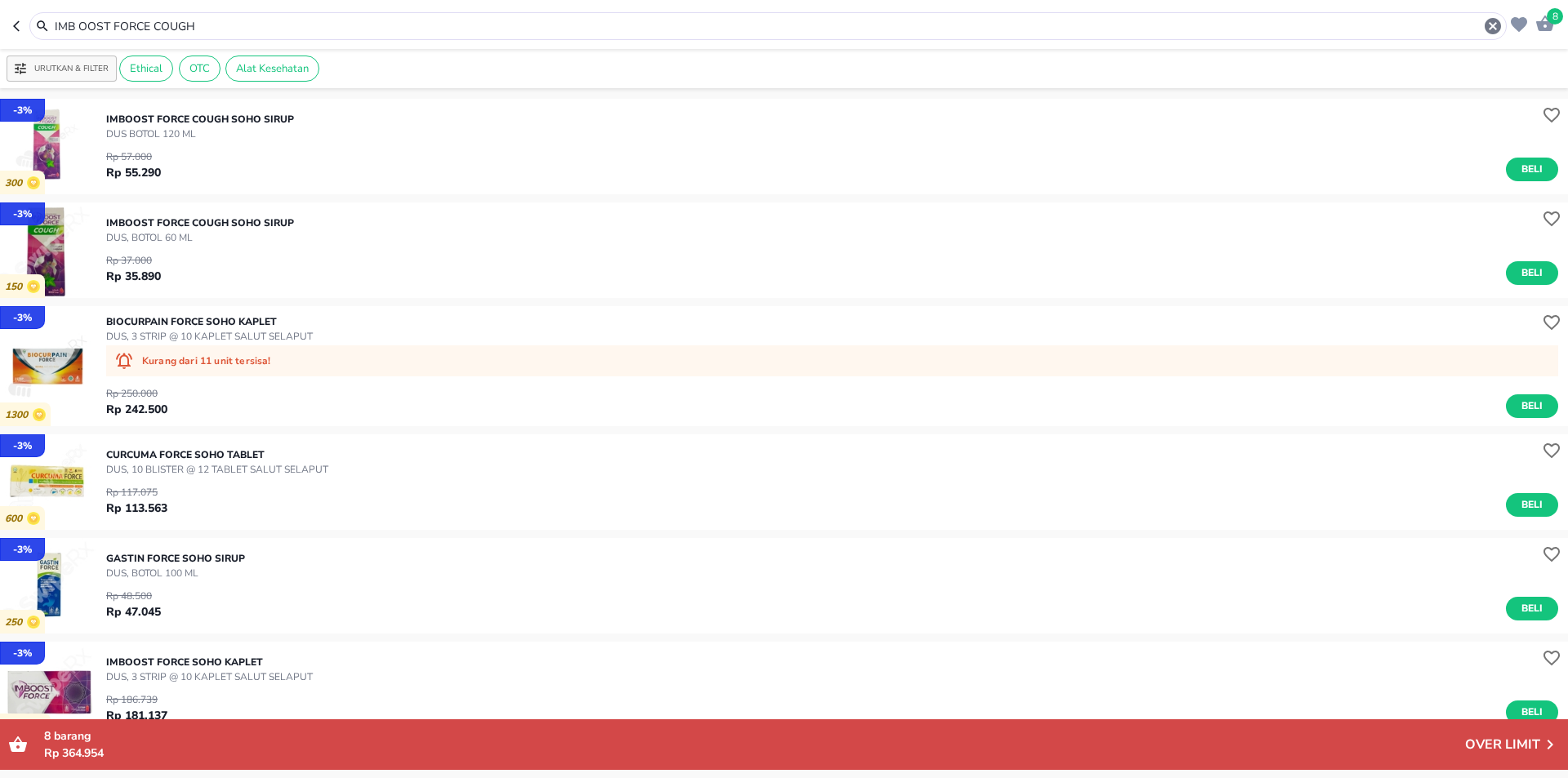
click at [191, 241] on p "DUS, BOTOL 60 ML" at bounding box center [199, 237] width 188 height 14
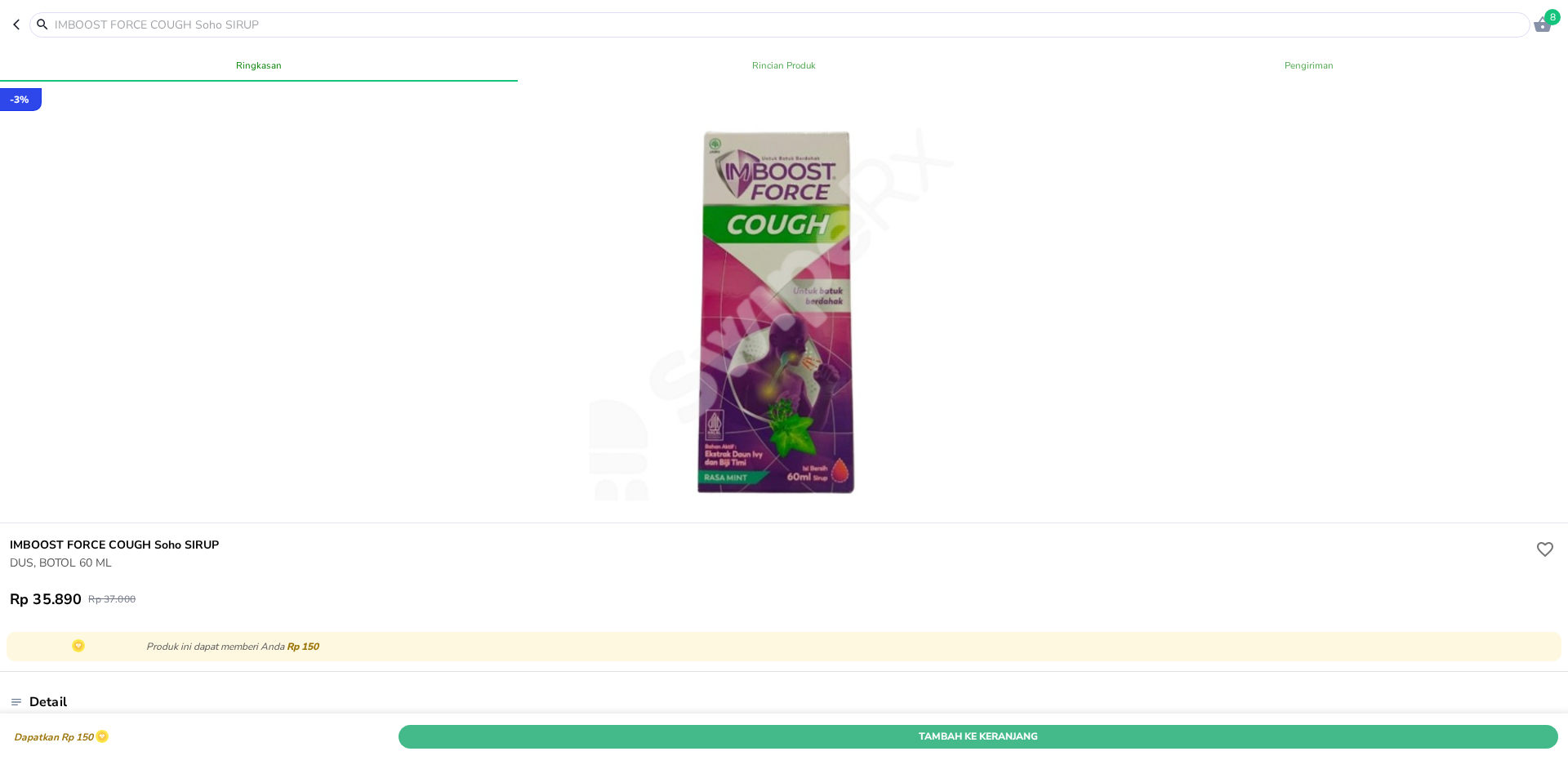
click at [1097, 728] on span "Tambah Ke Keranjang" at bounding box center [978, 737] width 1135 height 17
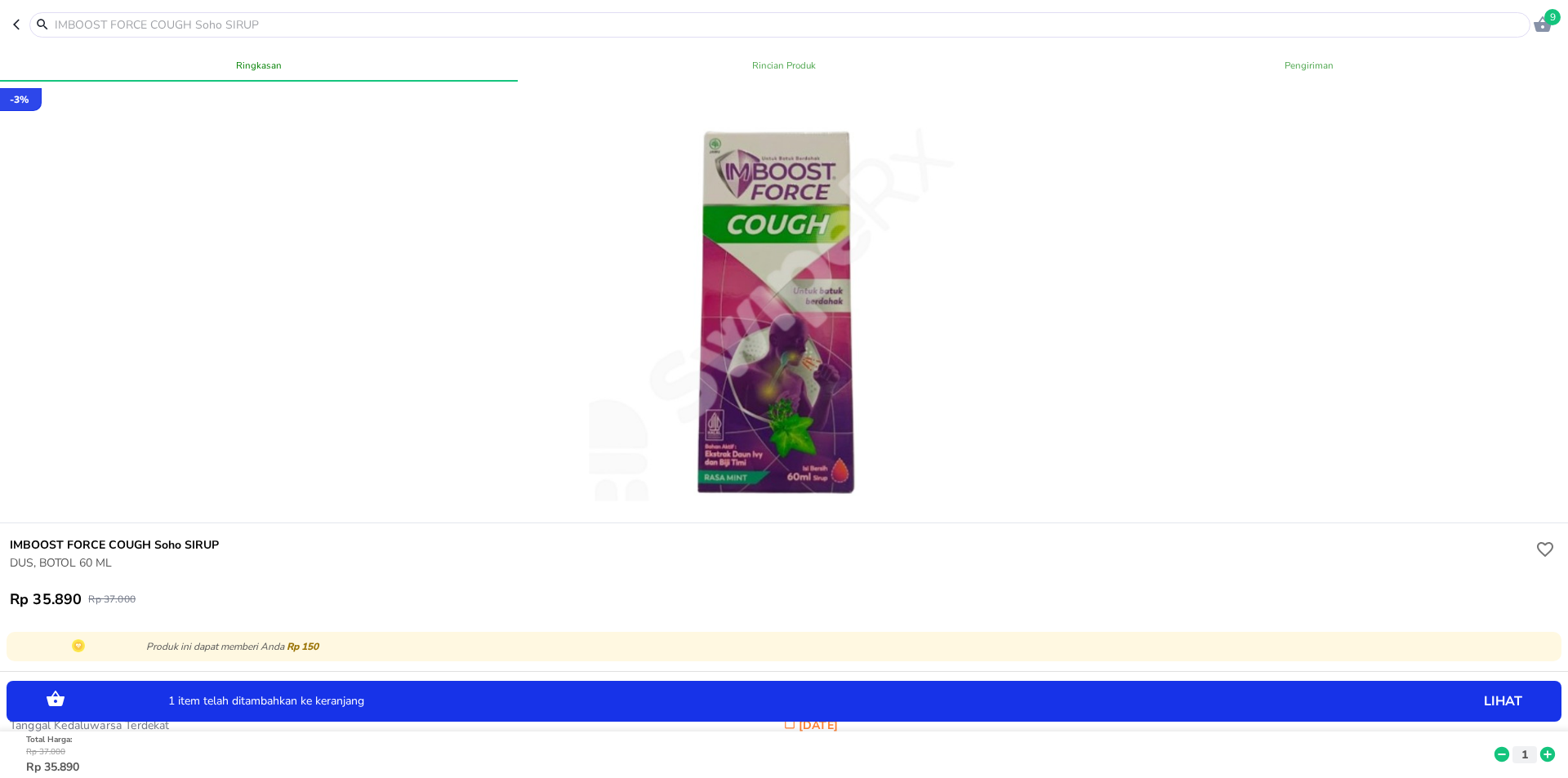
click at [1540, 748] on icon at bounding box center [1547, 755] width 14 height 14
click at [150, 30] on input "text" at bounding box center [789, 25] width 1473 height 17
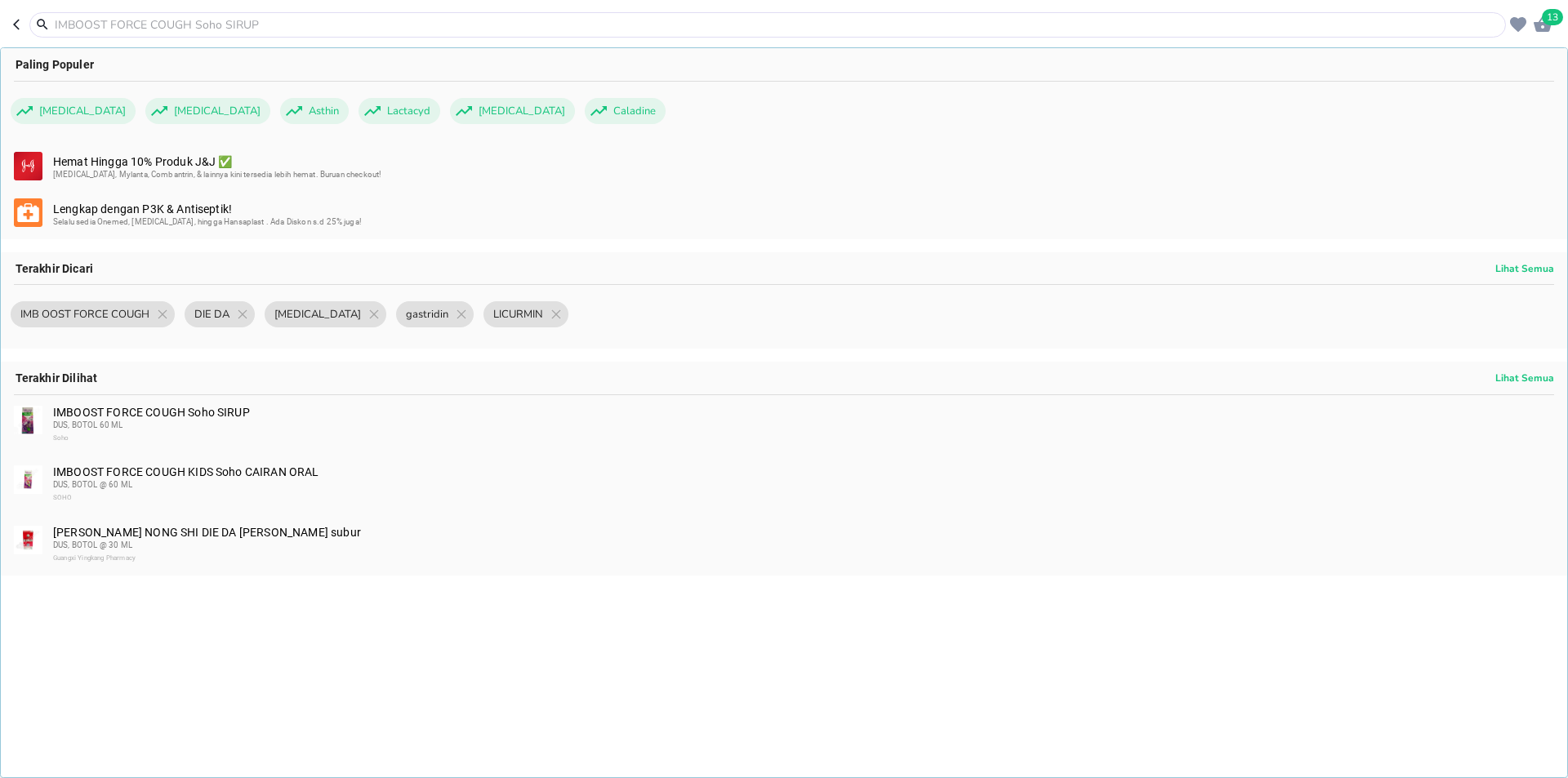
click at [189, 27] on input "text" at bounding box center [777, 25] width 1449 height 17
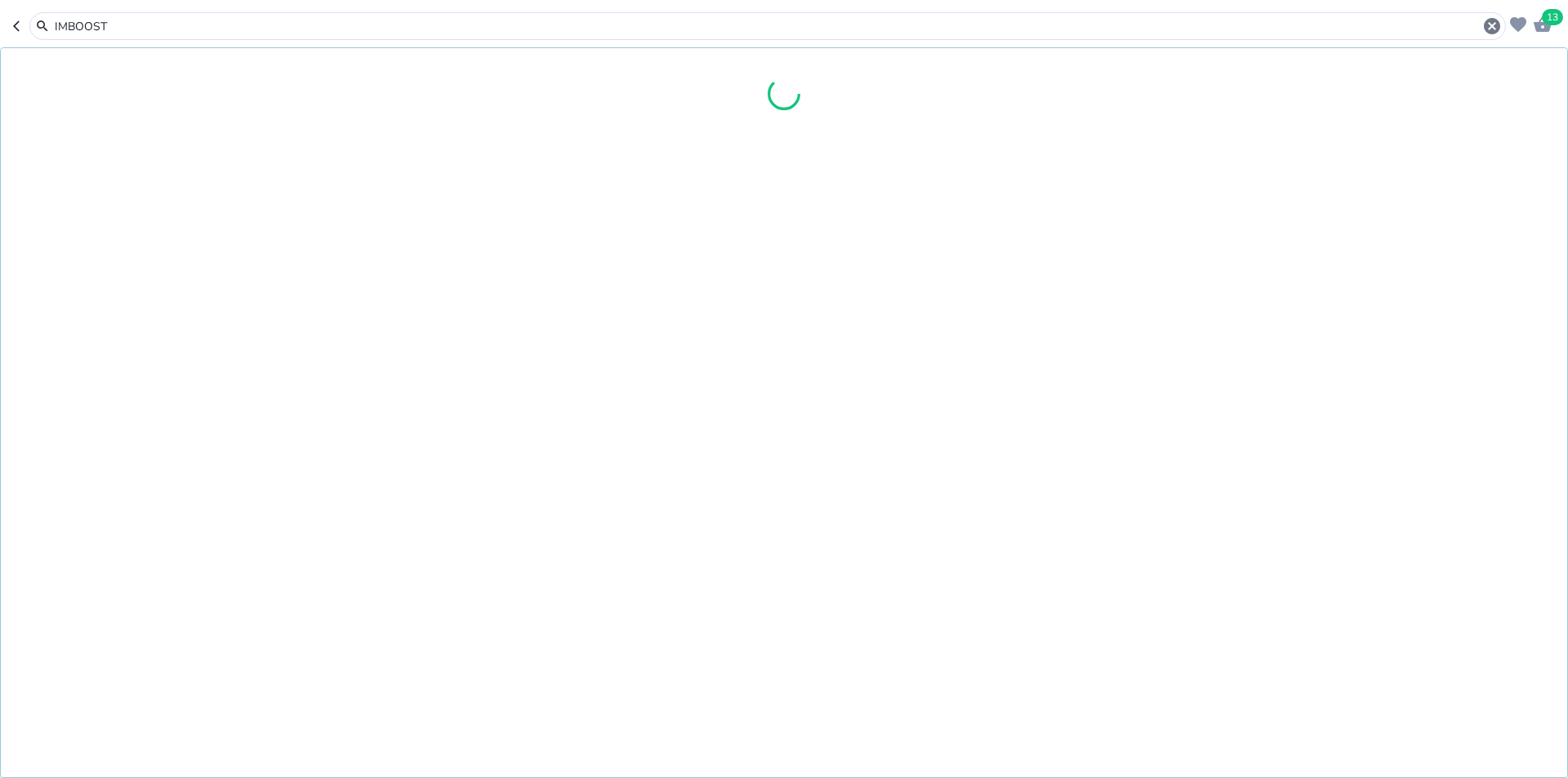
type input "IMBOOST F"
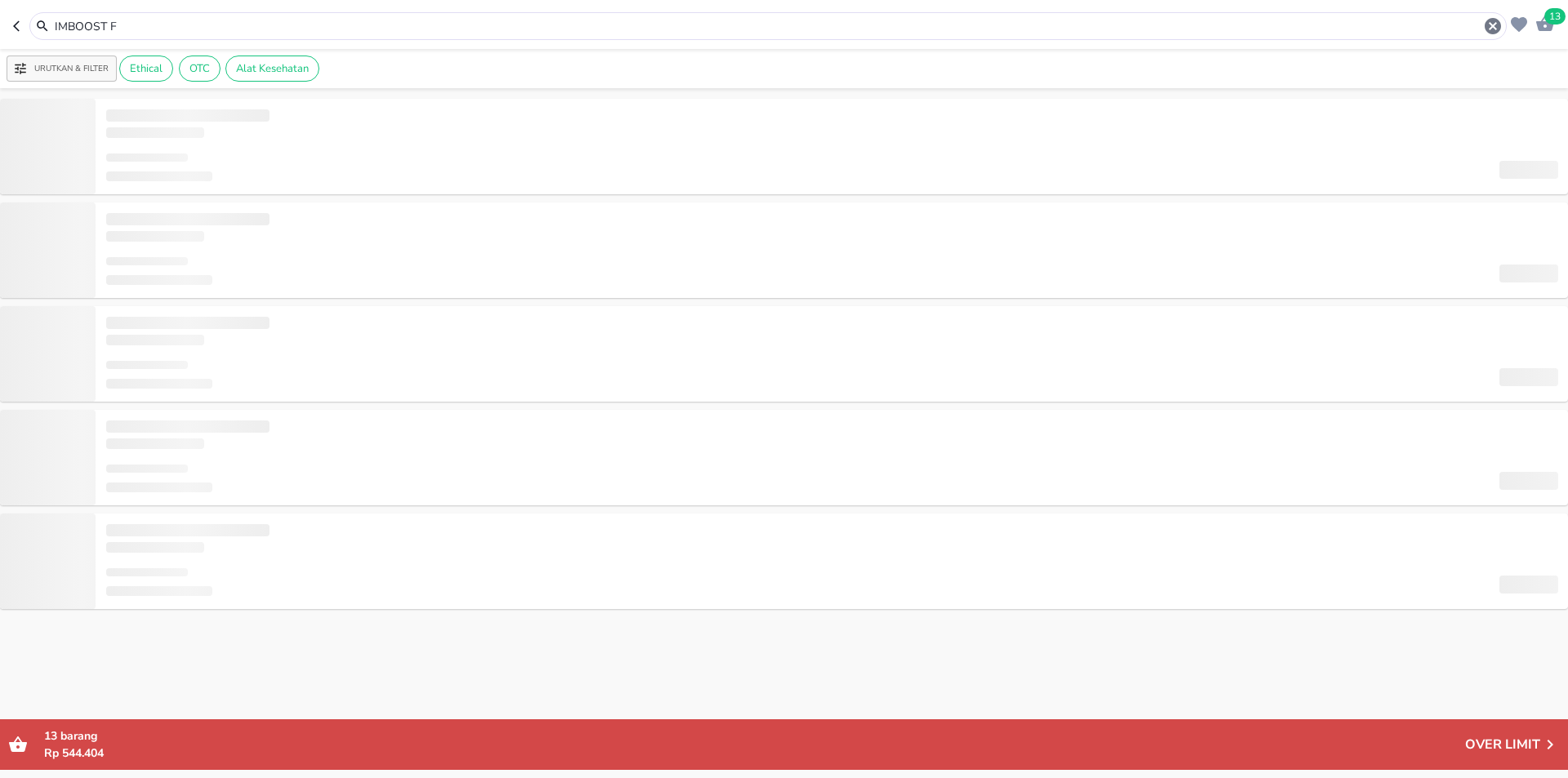
type input "IMBOOST F"
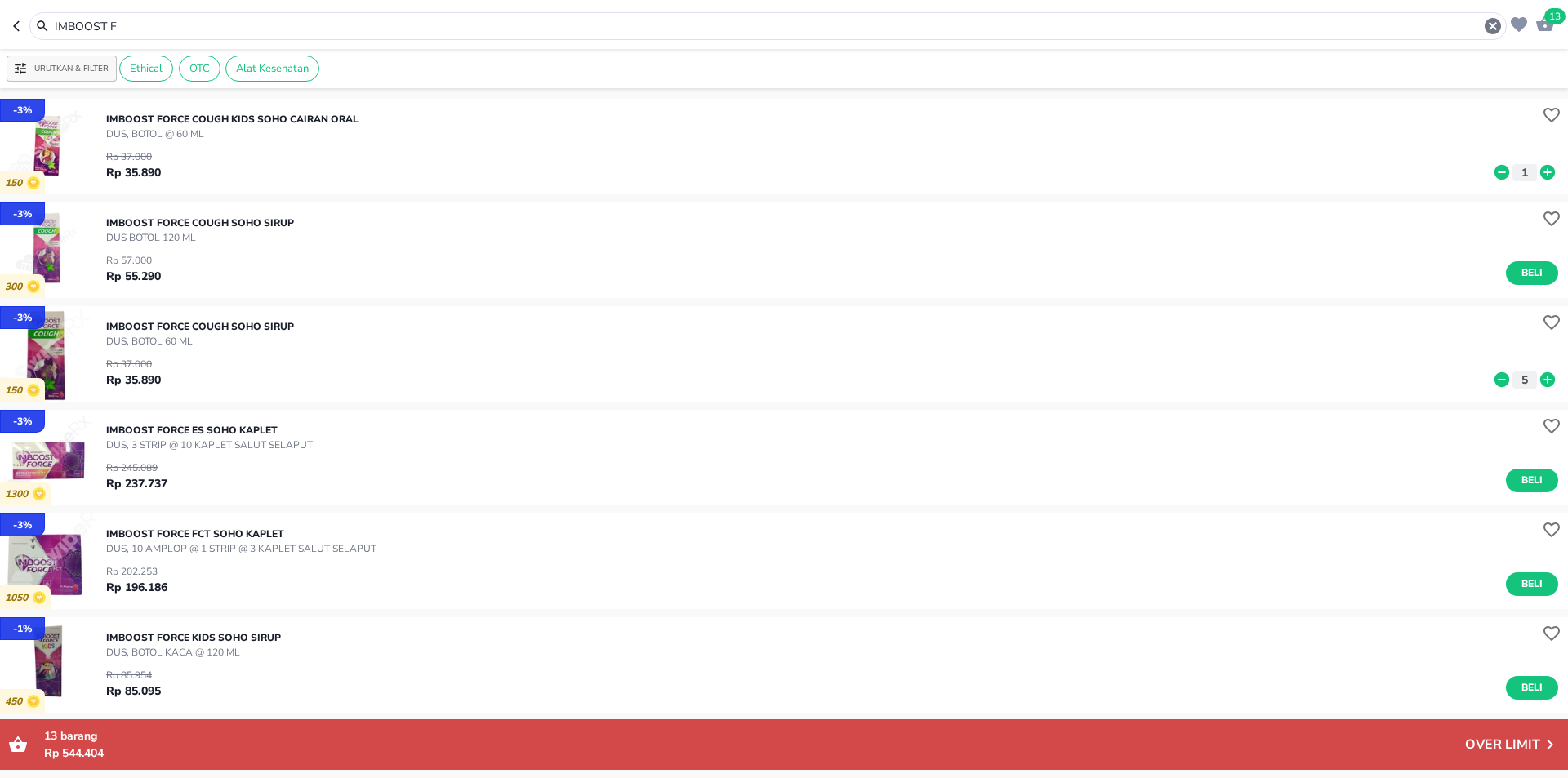
click at [428, 255] on div "Rp 57.000 Rp 55.290 Beli" at bounding box center [831, 265] width 1451 height 40
drag, startPoint x: 192, startPoint y: 244, endPoint x: 206, endPoint y: 244, distance: 14.0
click at [206, 244] on p "DUS BOTOL 120 ML" at bounding box center [199, 237] width 188 height 14
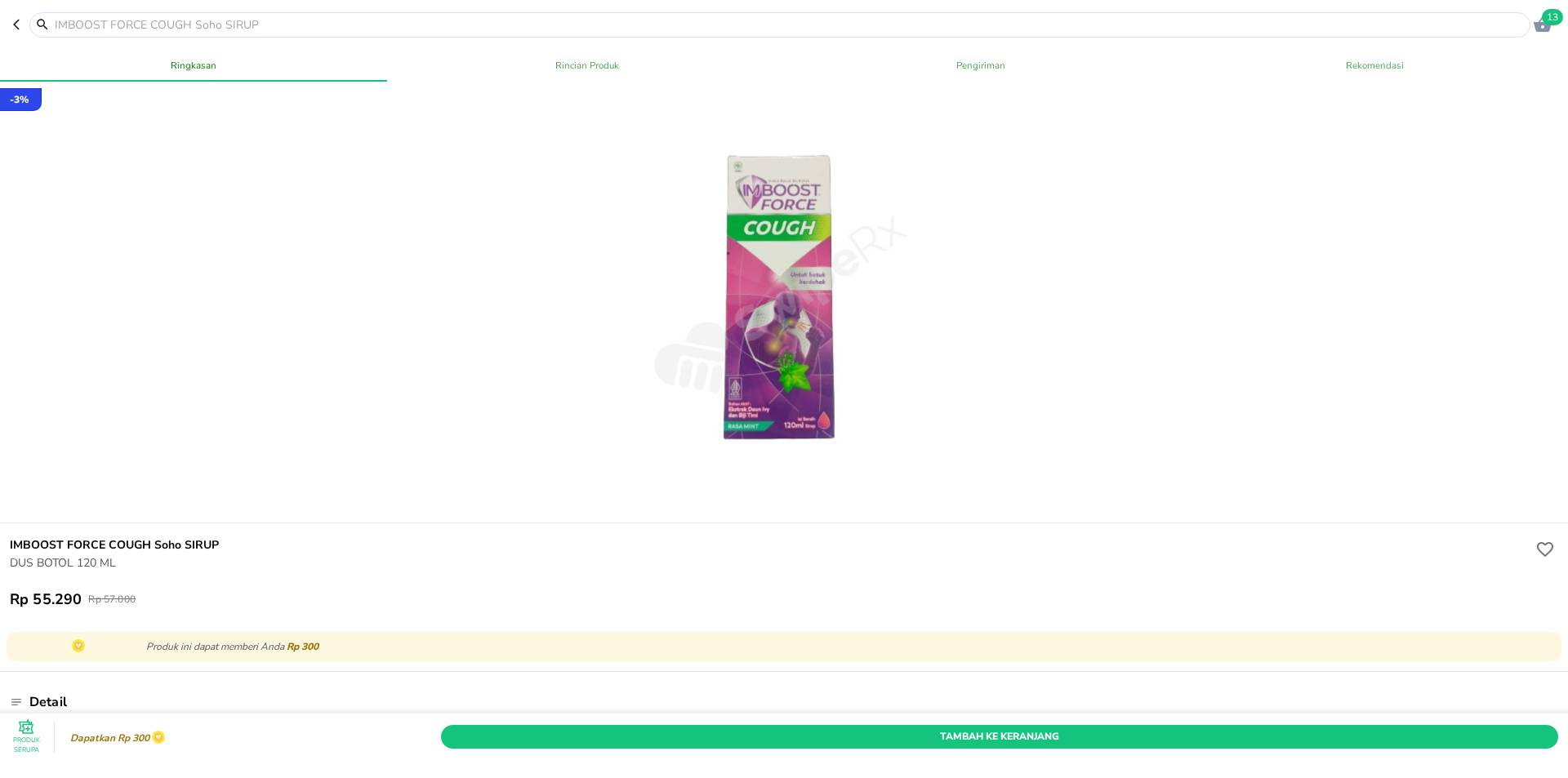
click at [9, 27] on header "13" at bounding box center [784, 24] width 1568 height 49
click at [130, 21] on input "text" at bounding box center [789, 25] width 1473 height 17
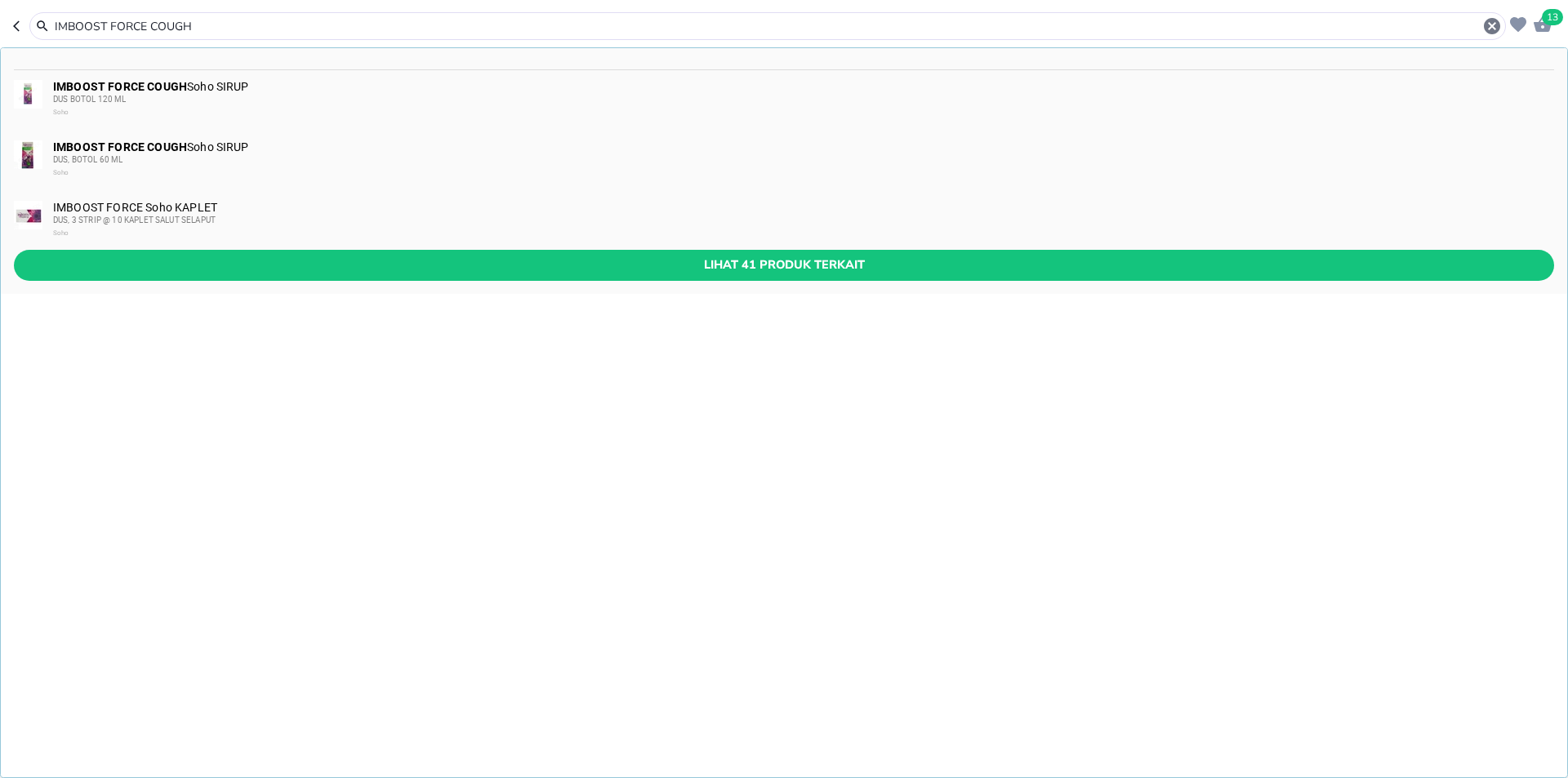
type input "IMBOOST FORCE COUGH"
click at [140, 163] on div "DUS, BOTOL 60 ML" at bounding box center [802, 160] width 1500 height 13
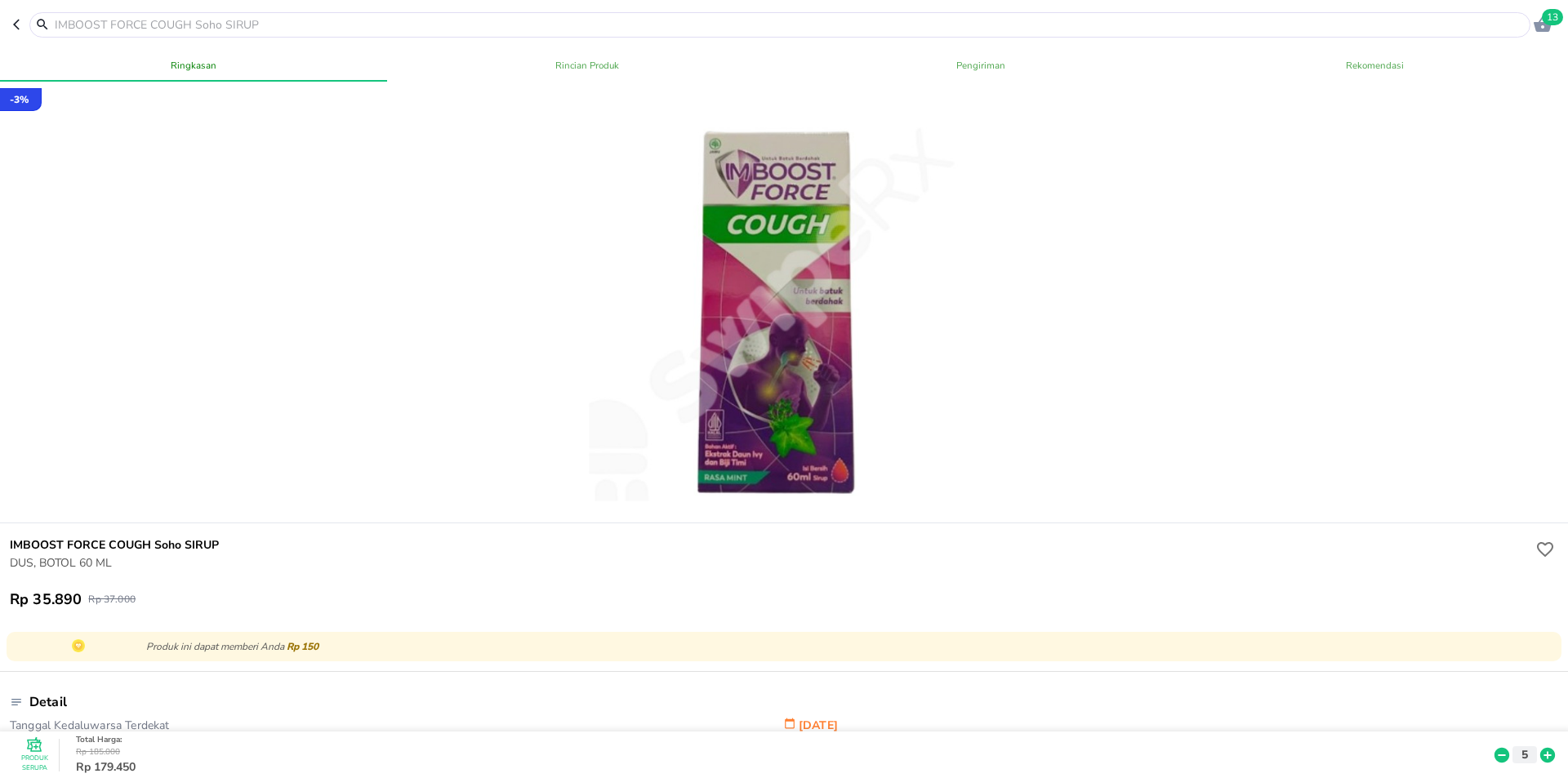
click at [210, 26] on input "text" at bounding box center [789, 25] width 1473 height 17
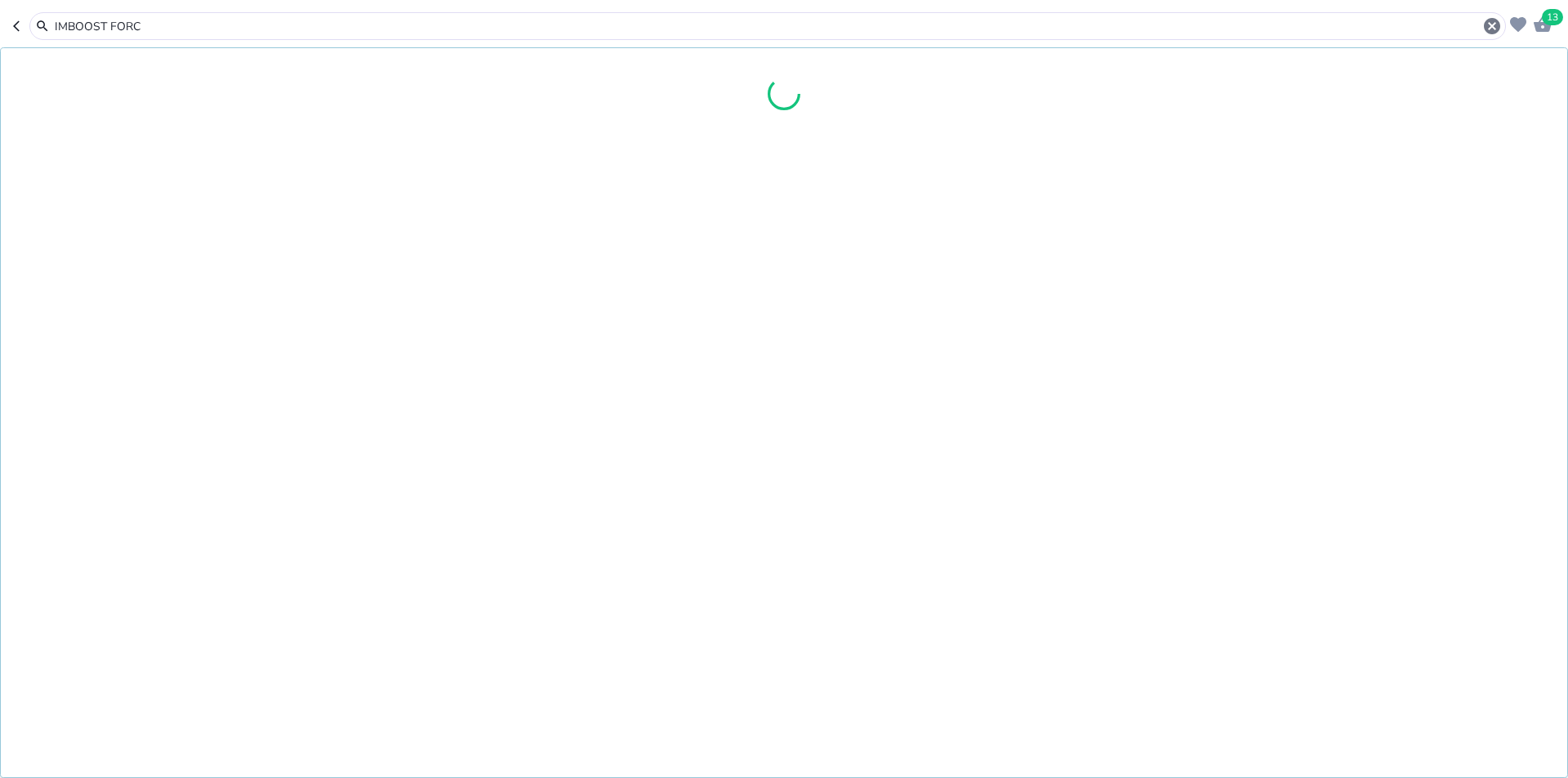
type input "IMBOOST FORCE"
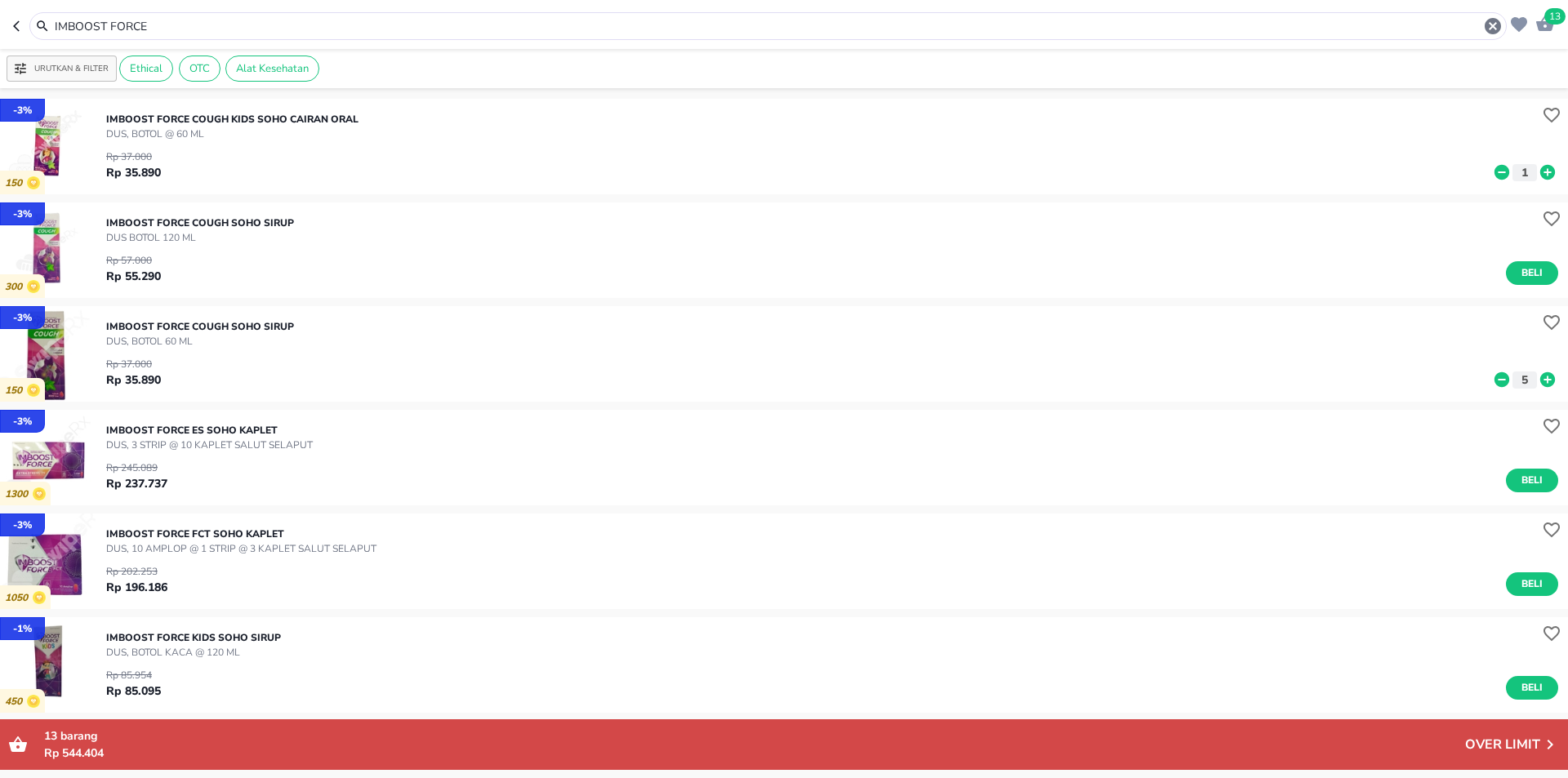
click at [850, 257] on div "Rp 57.000 Rp 55.290 Beli" at bounding box center [831, 265] width 1451 height 40
click at [1524, 274] on span "Beli" at bounding box center [1531, 273] width 28 height 17
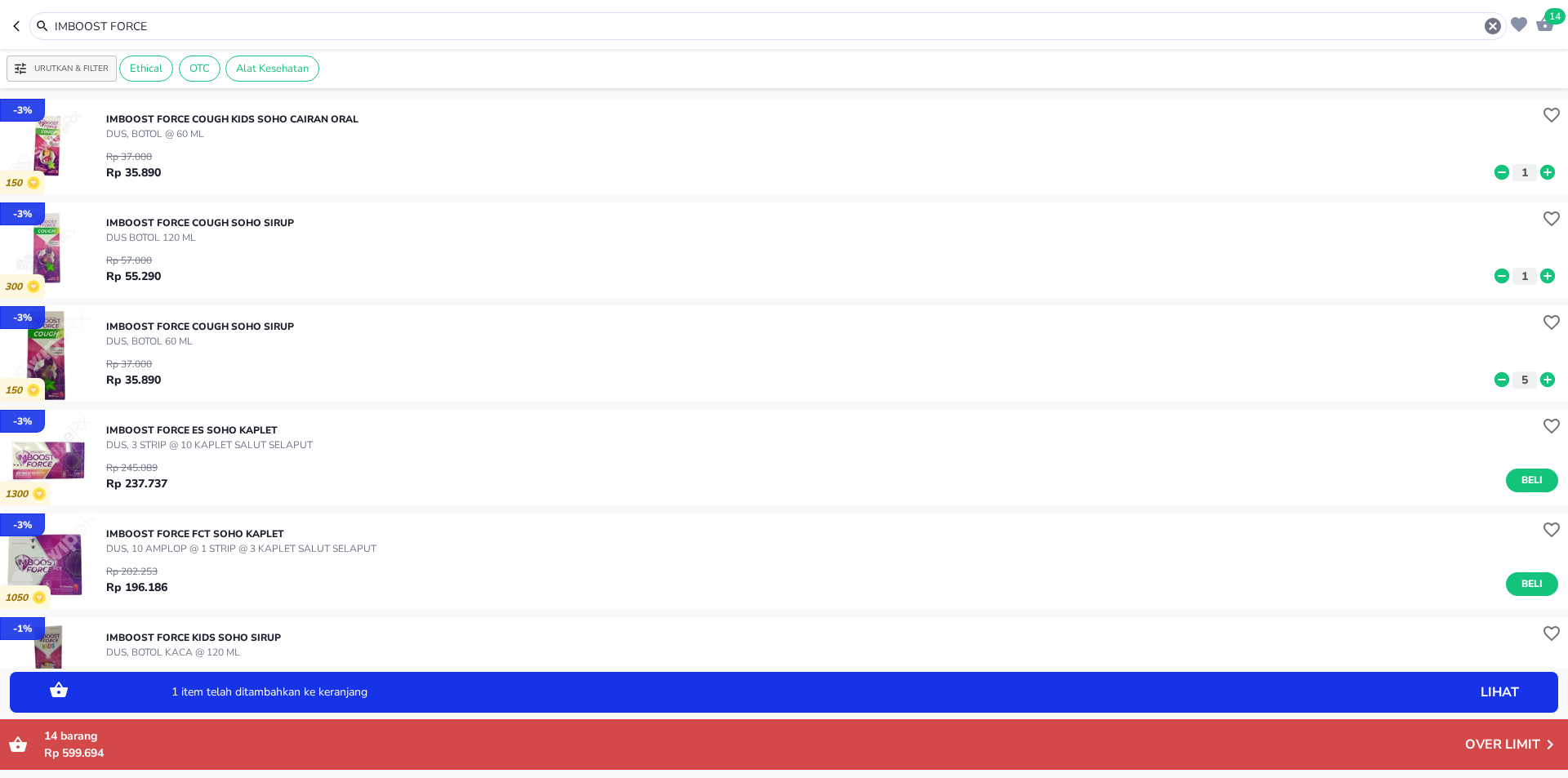
click at [1540, 272] on icon at bounding box center [1547, 275] width 14 height 14
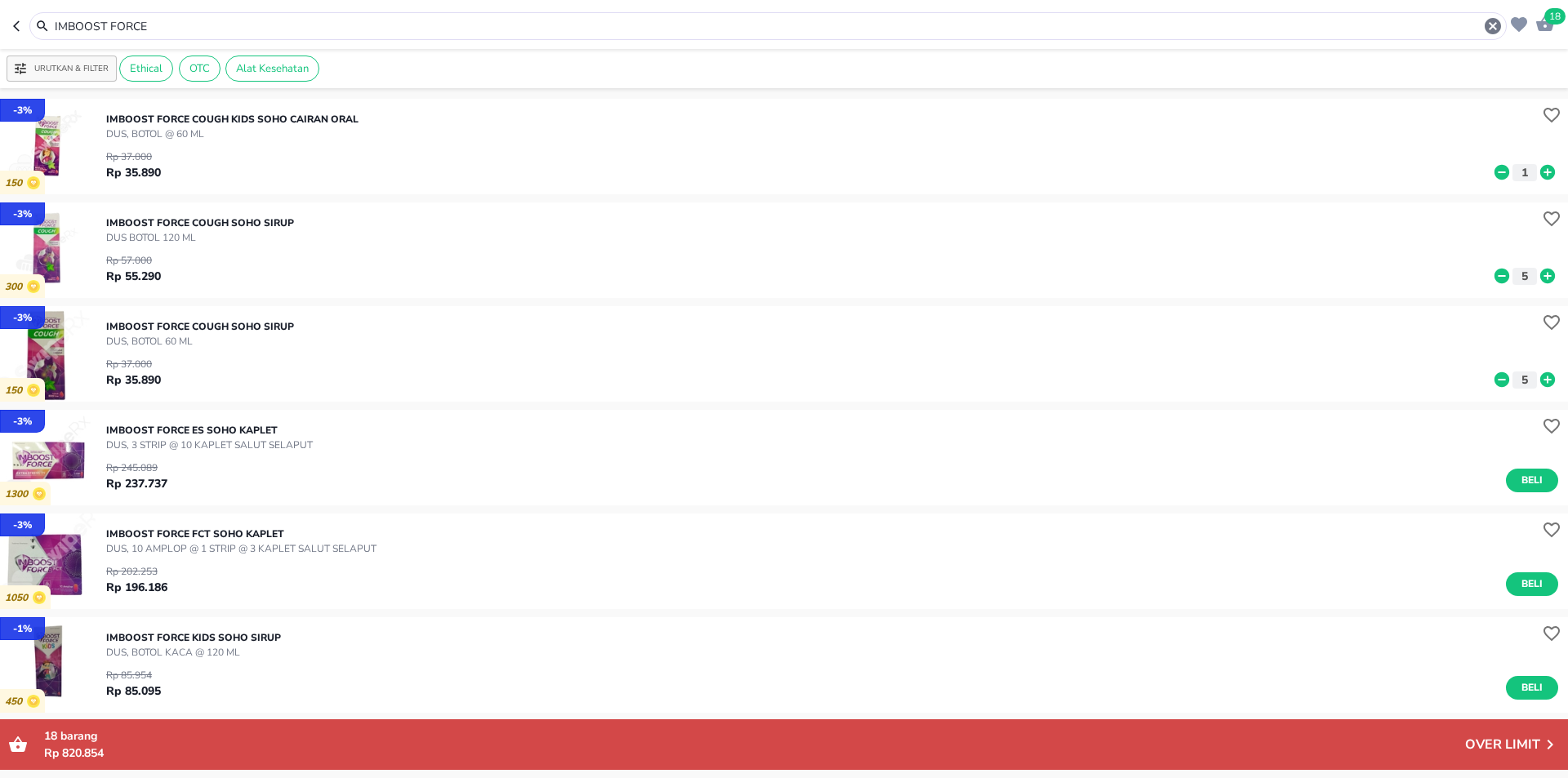
drag, startPoint x: 90, startPoint y: 28, endPoint x: 0, endPoint y: 28, distance: 90.0
click at [0, 29] on header "18 IMBOOST FORCE" at bounding box center [784, 24] width 1568 height 49
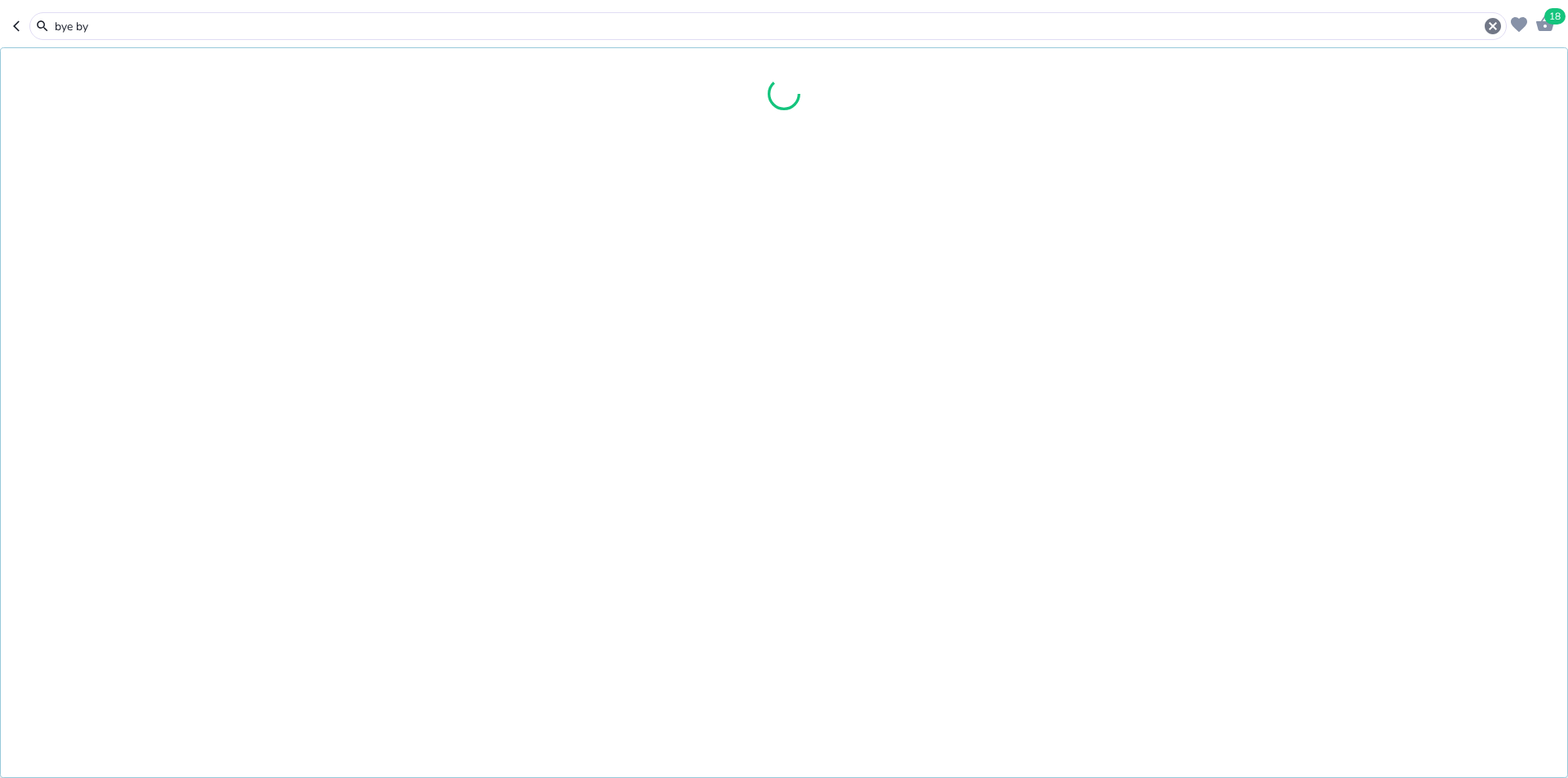
type input "bye bye"
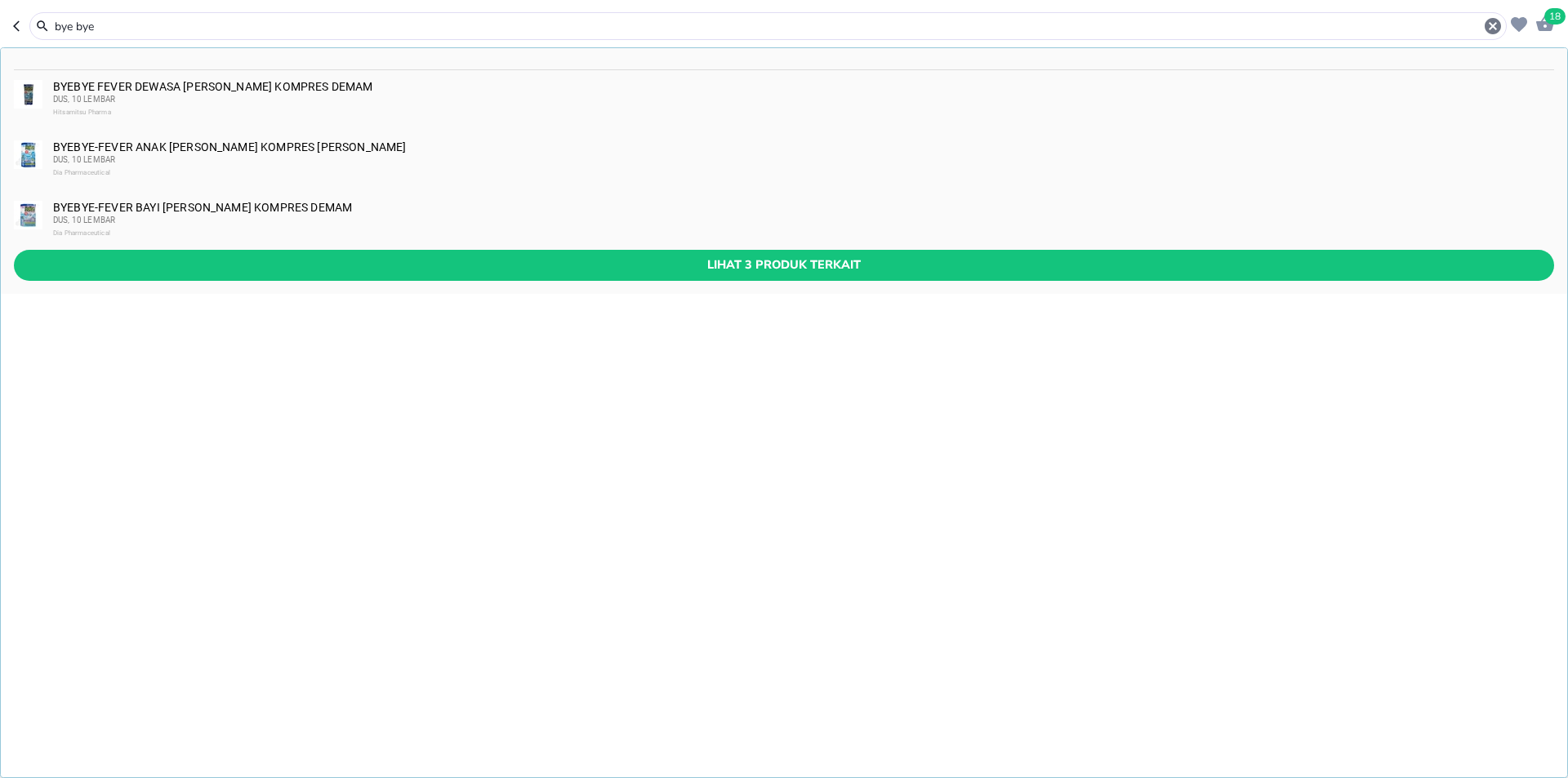
click at [158, 165] on div "BYEBYE-FEVER ANAK [PERSON_NAME] KOMPRES DEMAM DUS, 10 LEMBAR Dia Pharmaceutical" at bounding box center [802, 160] width 1500 height 39
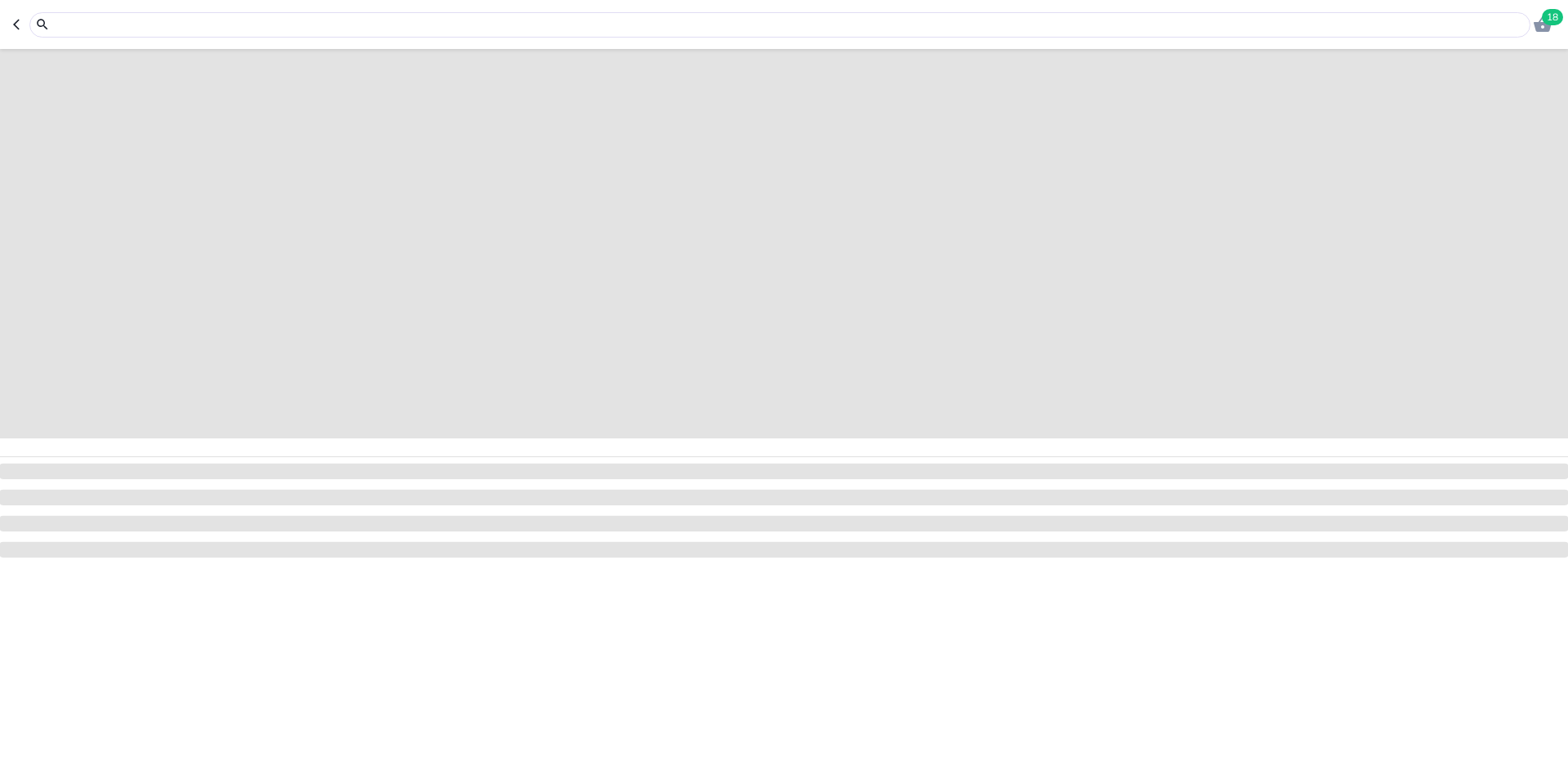
click at [235, 18] on input "text" at bounding box center [789, 25] width 1473 height 17
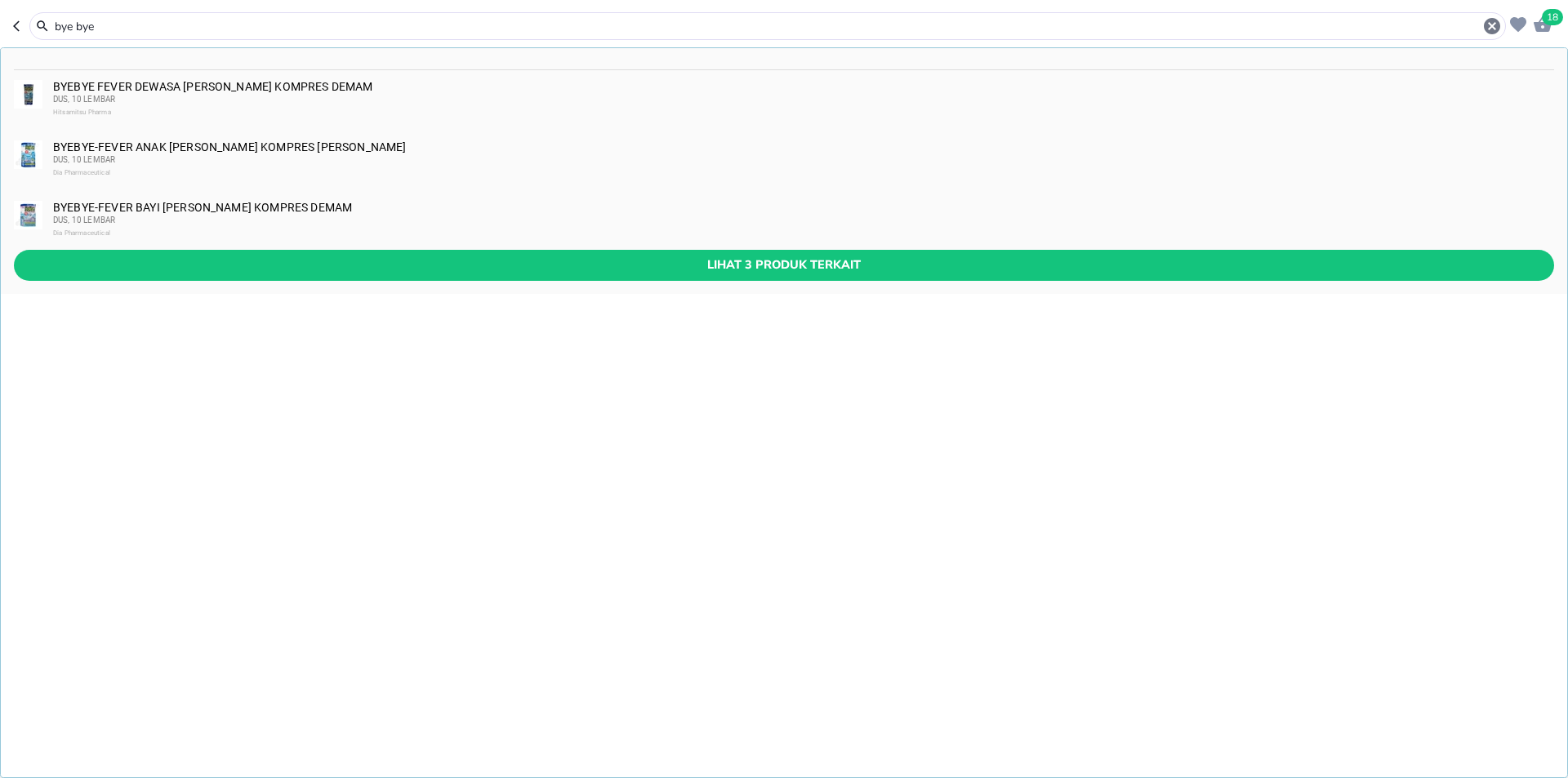
type input "bye bye"
click at [219, 143] on div "BYEBYE-FEVER ANAK [PERSON_NAME] KOMPRES DEMAM DUS, 10 LEMBAR Dia Pharmaceutical" at bounding box center [802, 160] width 1500 height 39
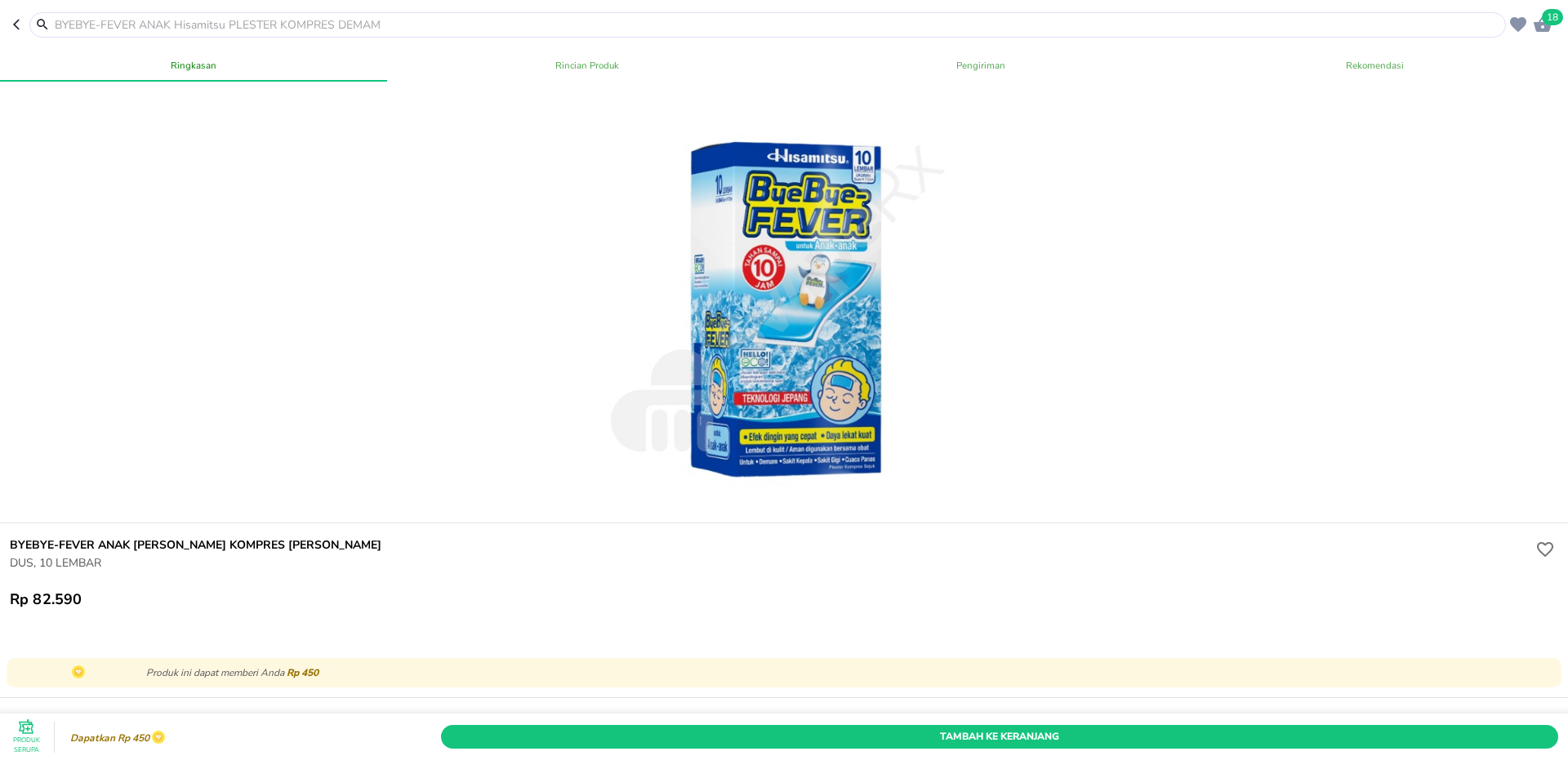
click at [1538, 24] on icon "button" at bounding box center [1542, 24] width 18 height 15
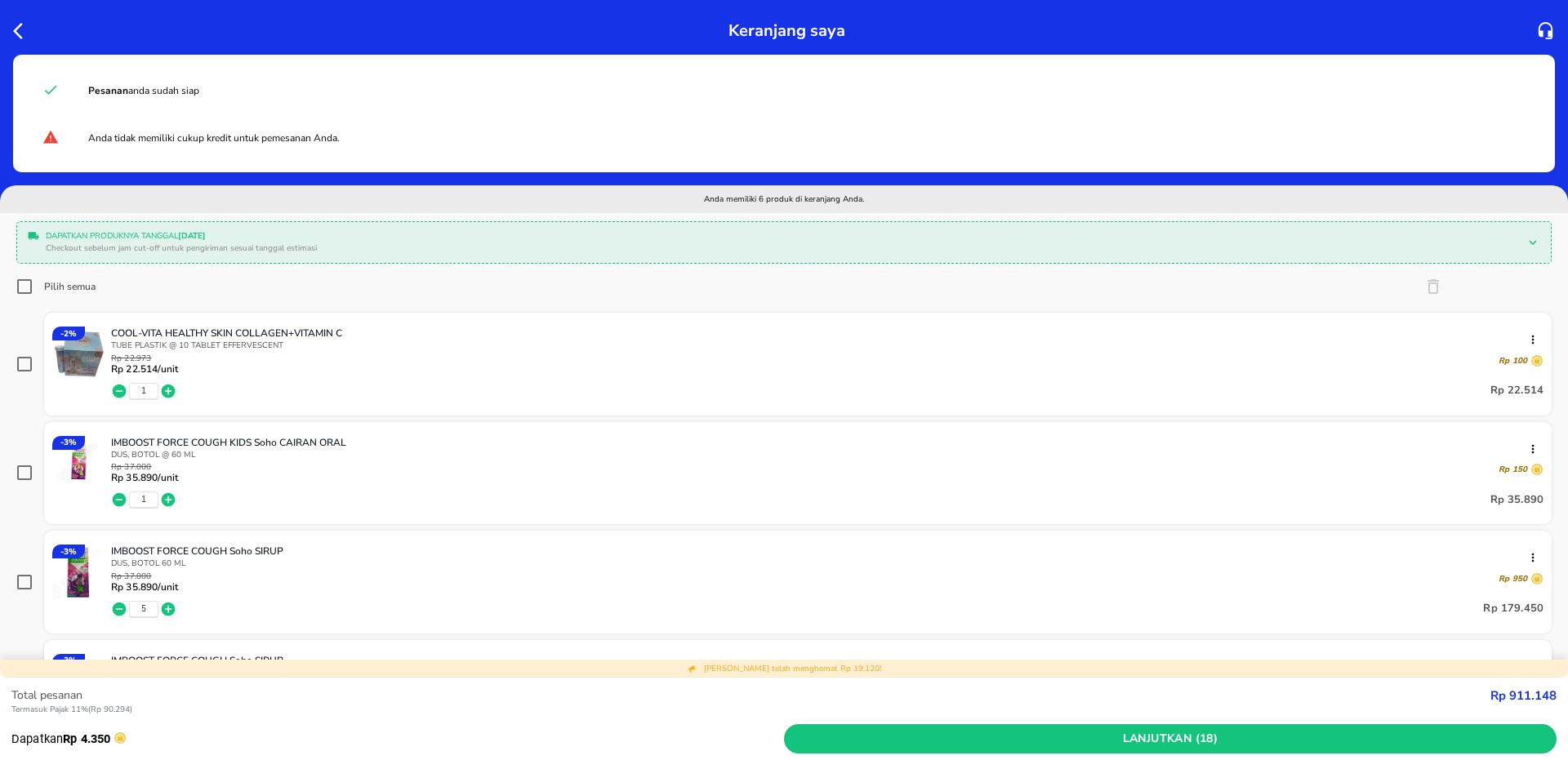
click at [17, 27] on icon "button" at bounding box center [18, 31] width 10 height 16
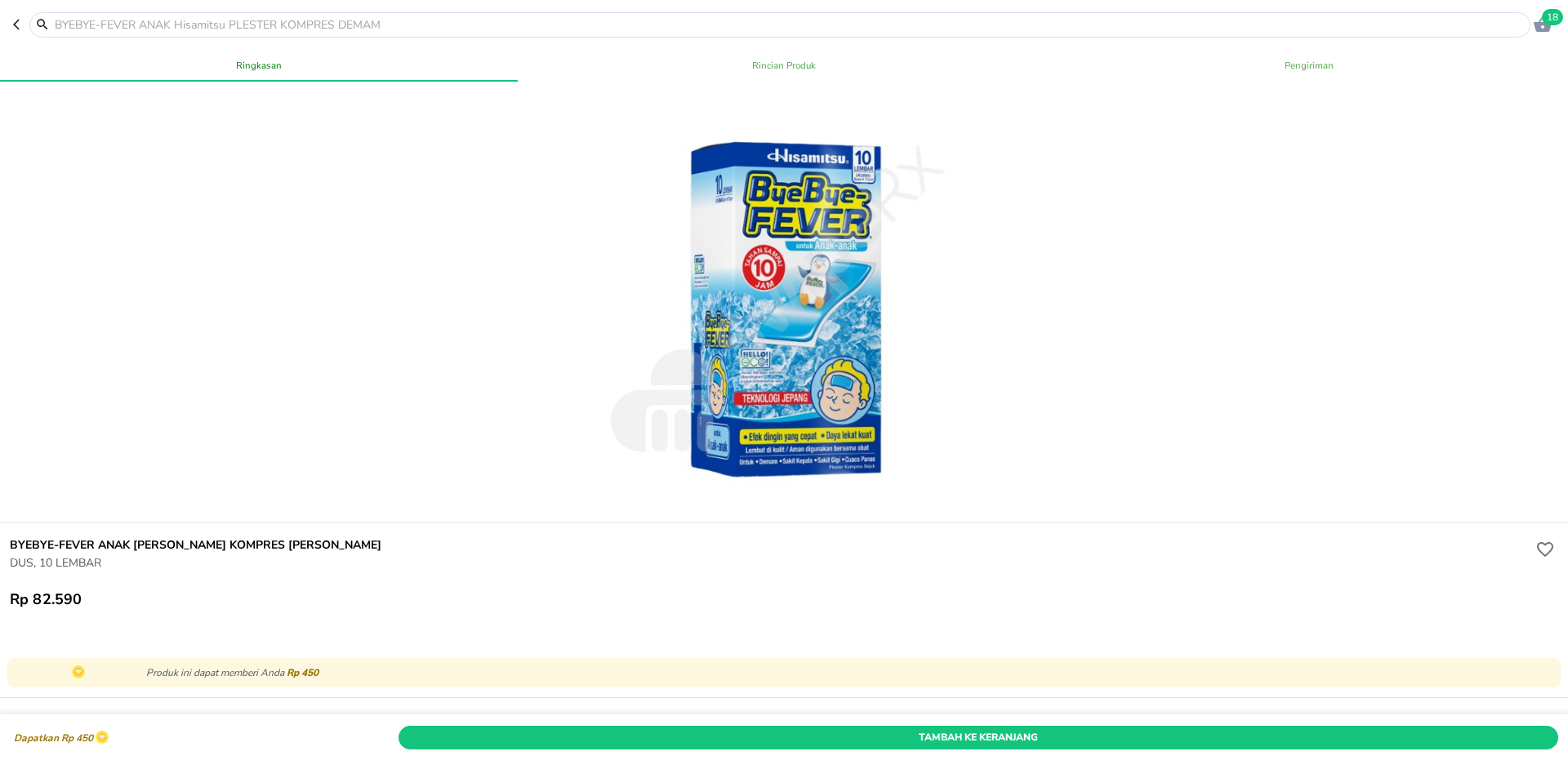
click at [781, 27] on input "text" at bounding box center [789, 25] width 1473 height 17
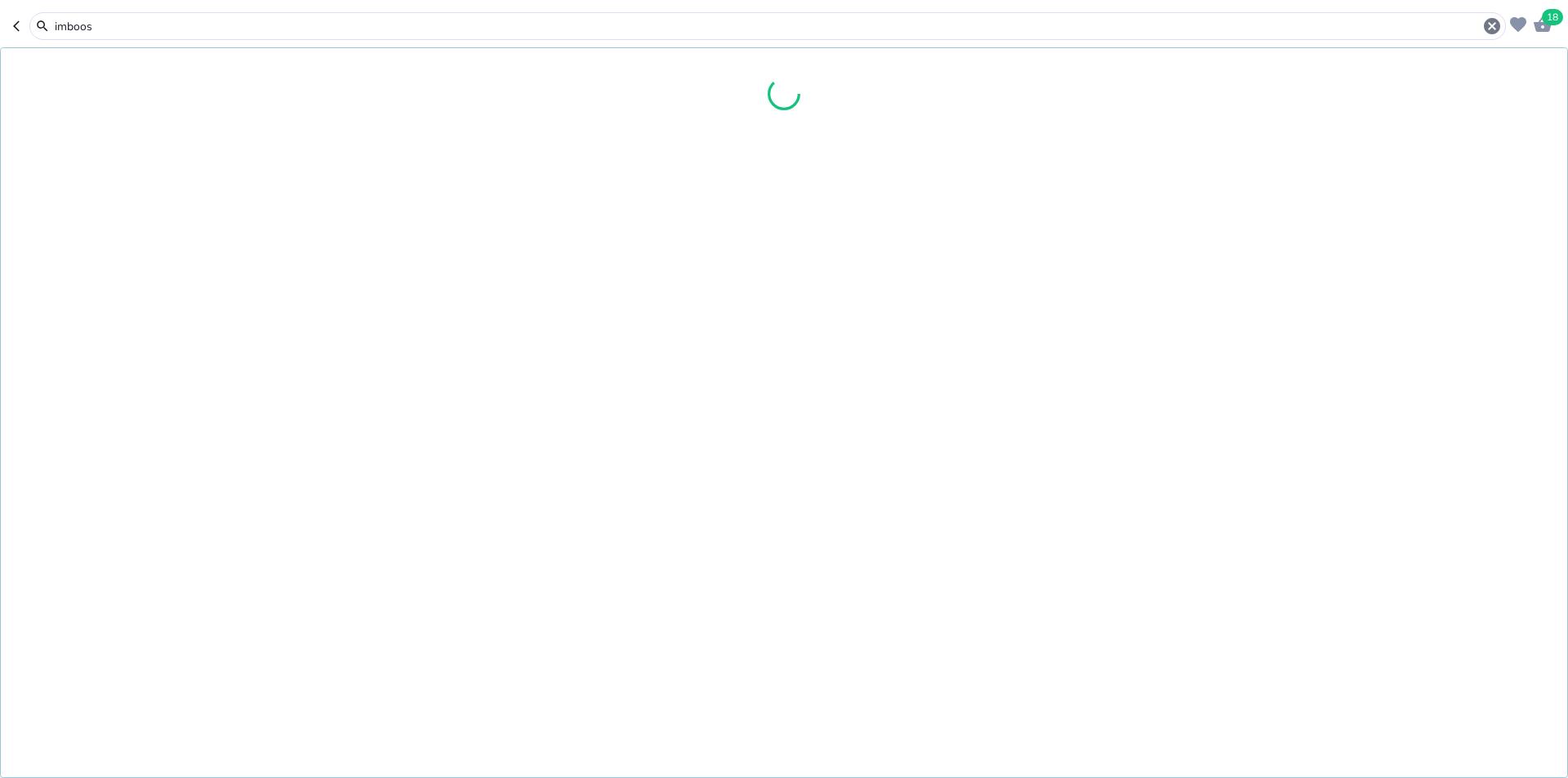
type input "imboost"
